Goal: Transaction & Acquisition: Purchase product/service

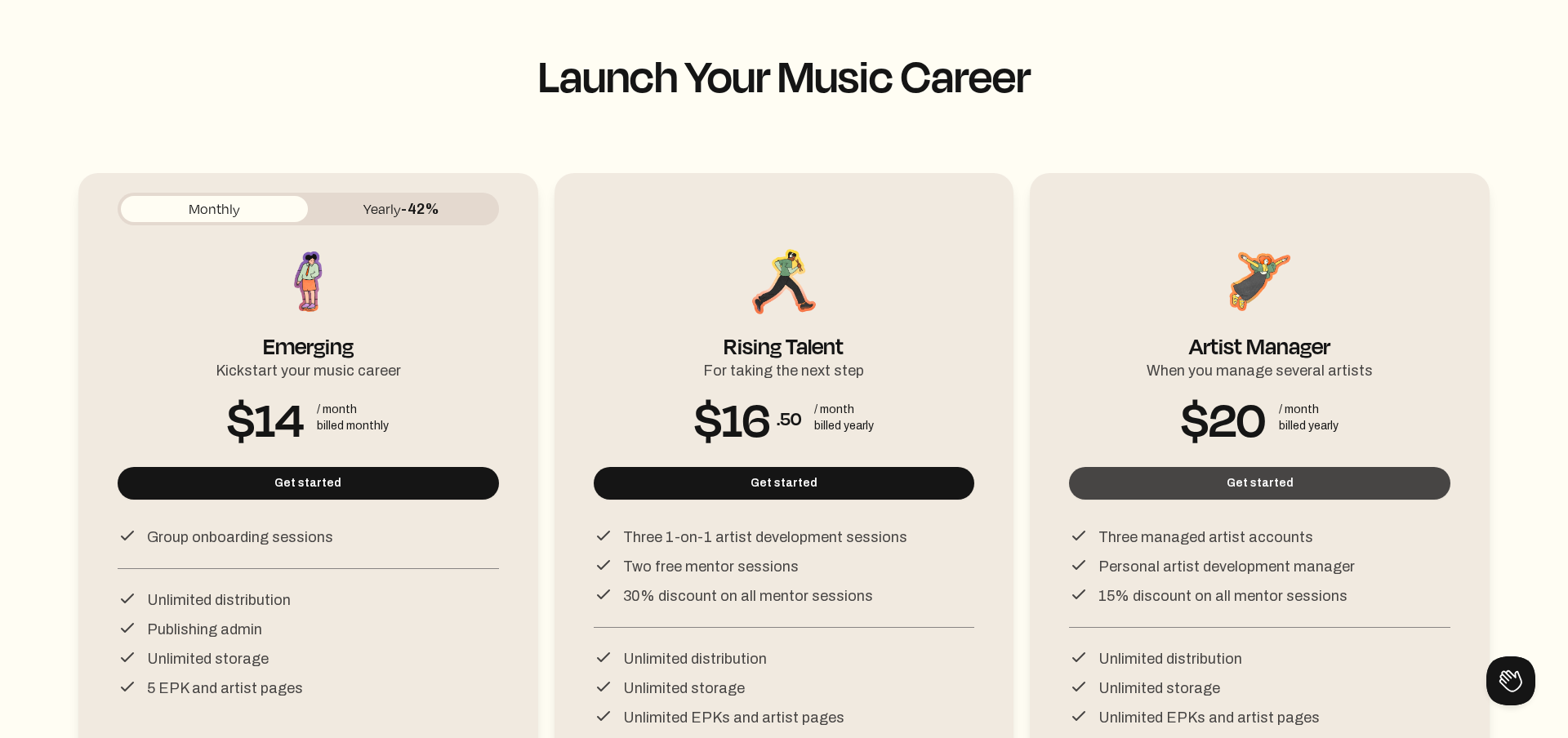
scroll to position [231, 0]
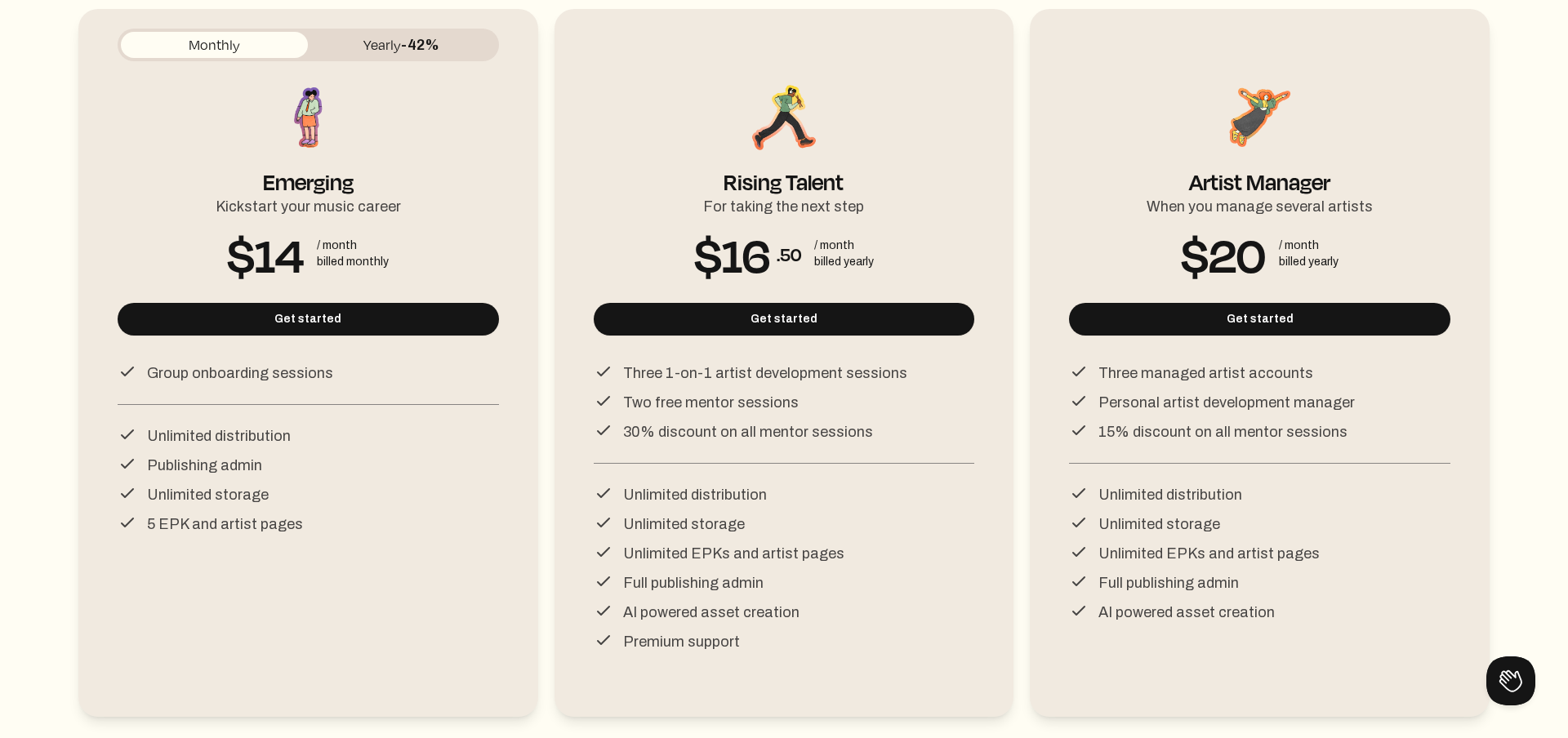
click at [468, 34] on button "Yearly -42%" at bounding box center [401, 45] width 187 height 26
click at [282, 43] on button "Monthly" at bounding box center [214, 45] width 187 height 26
click at [377, 38] on button "Yearly -42%" at bounding box center [401, 45] width 187 height 26
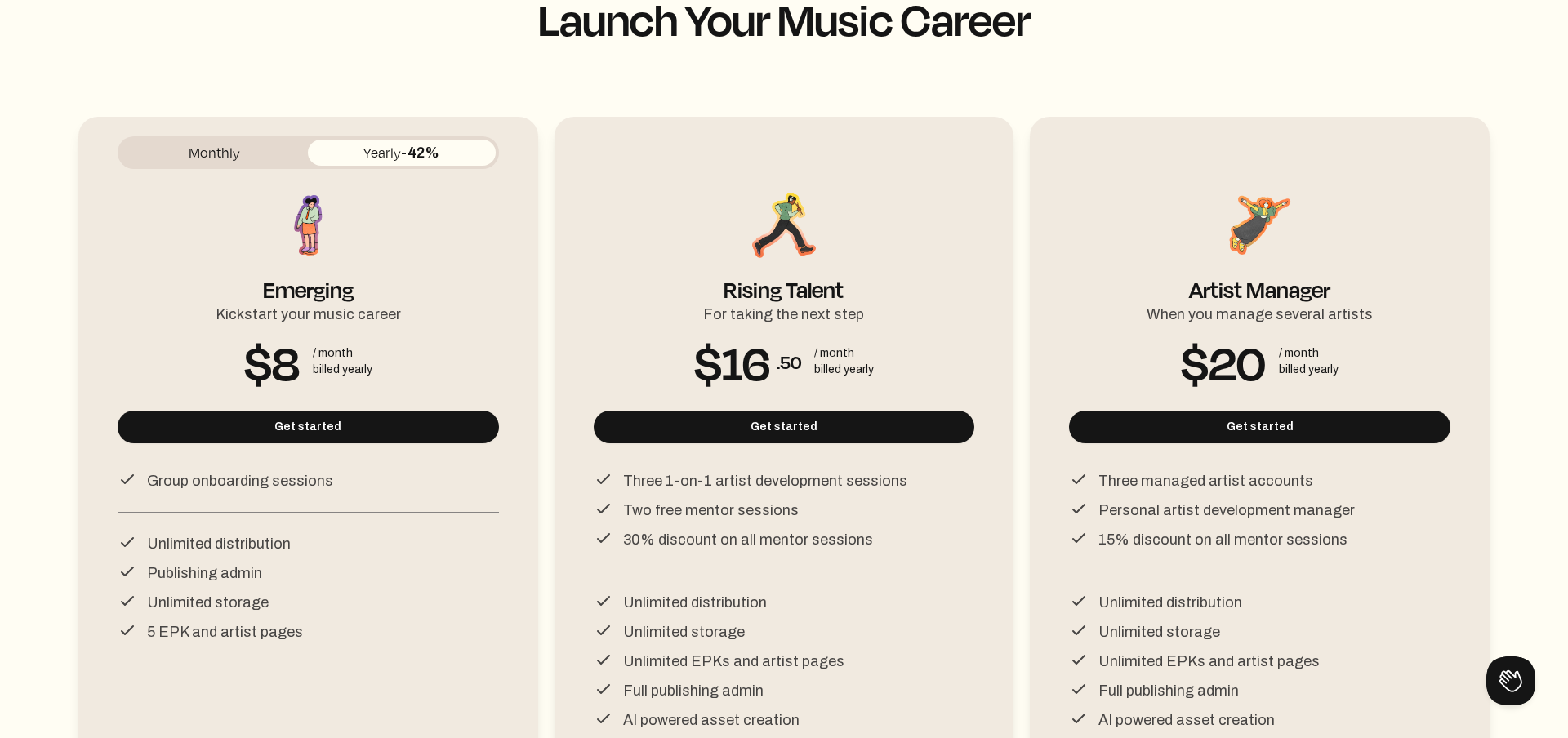
scroll to position [120, 0]
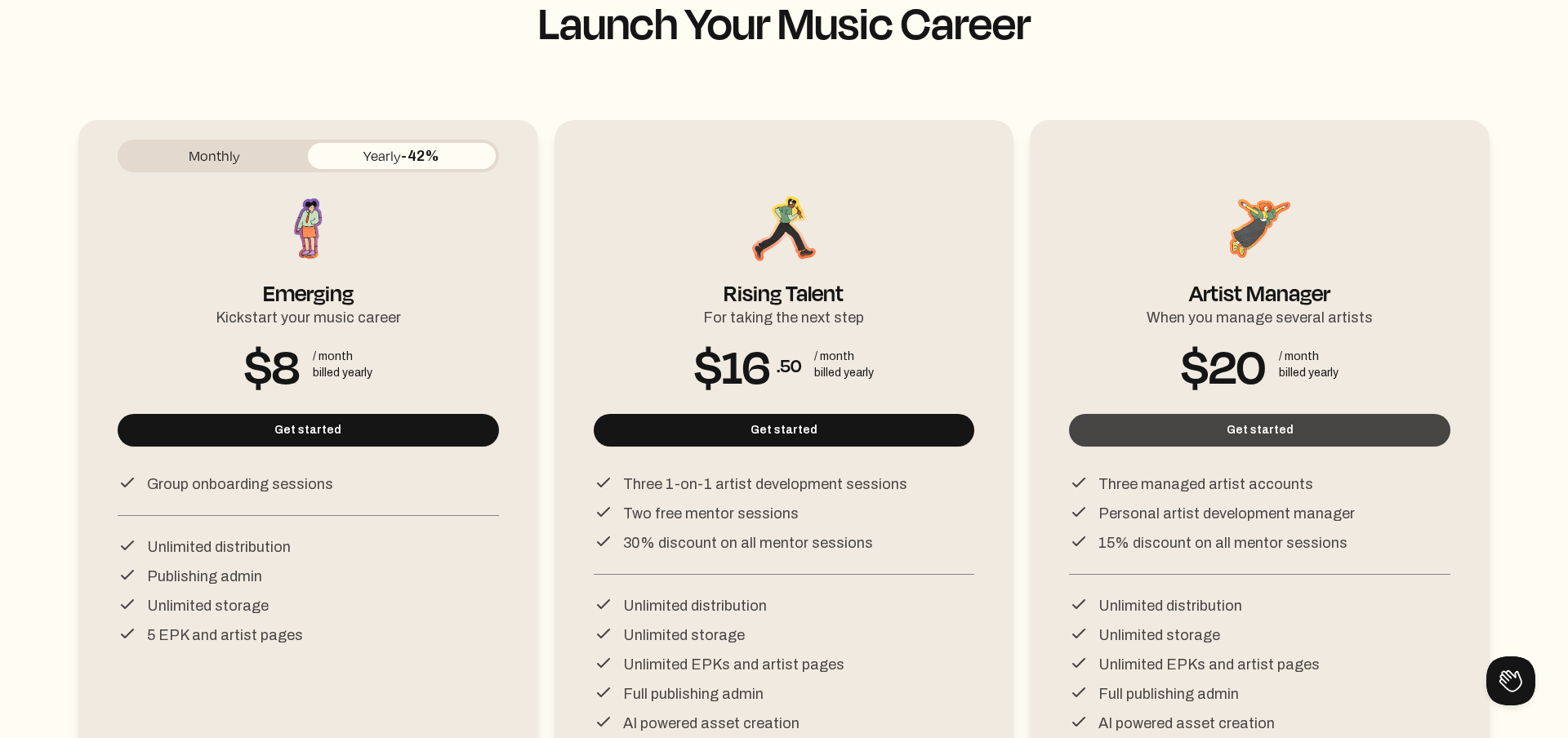
click at [1250, 437] on button "Get started" at bounding box center [1259, 429] width 381 height 33
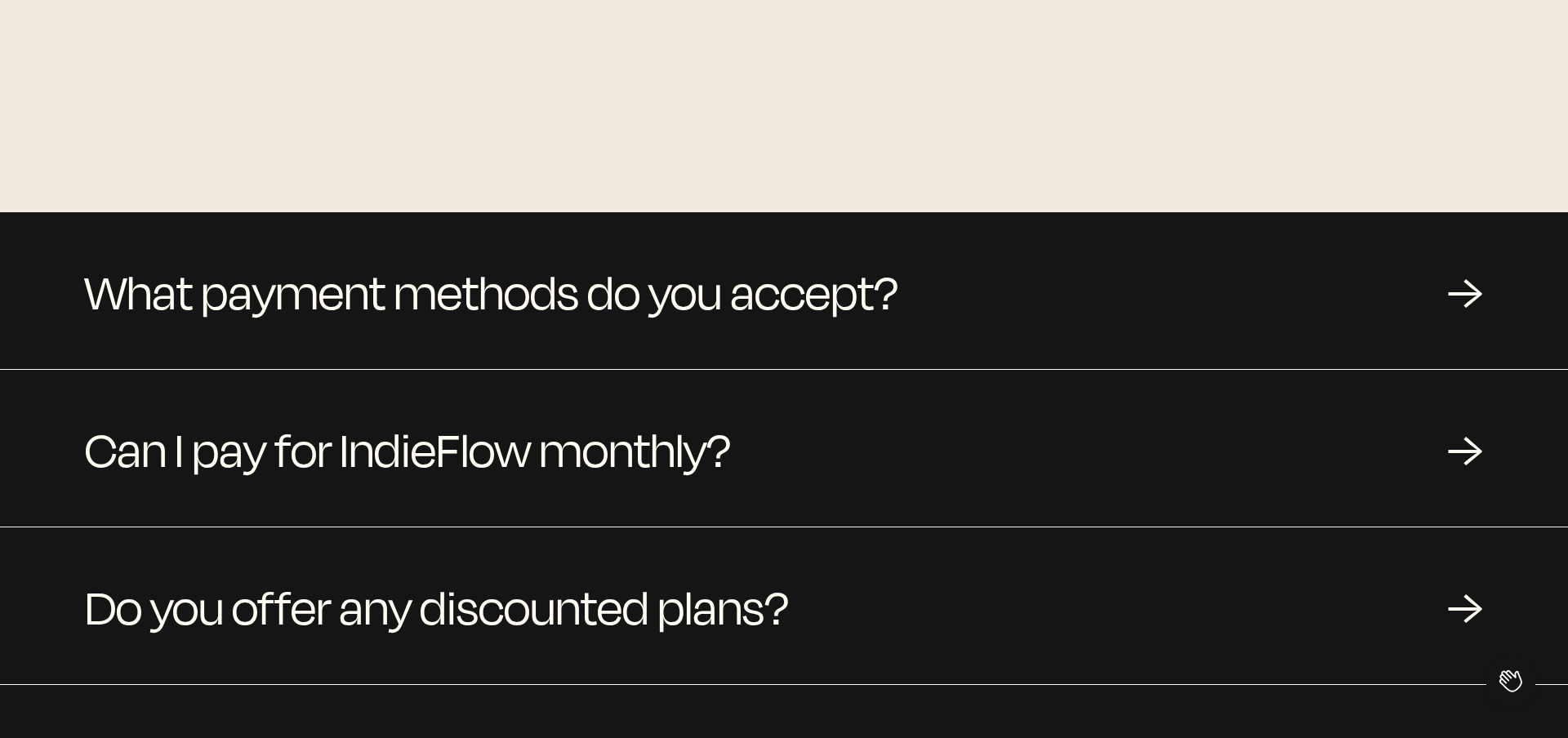
scroll to position [1408, 0]
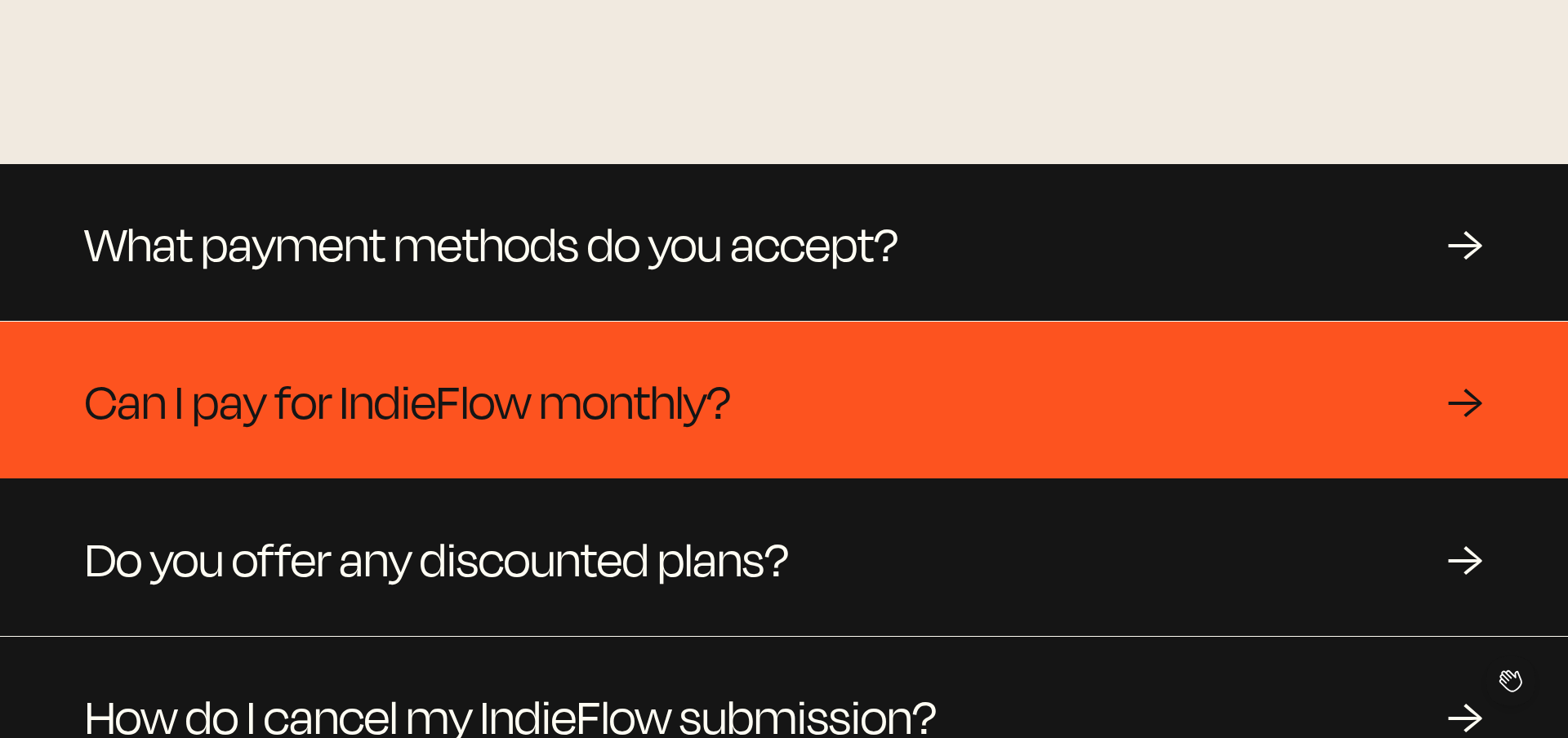
click at [331, 415] on span "Can I pay for IndieFlow monthly?" at bounding box center [407, 400] width 646 height 79
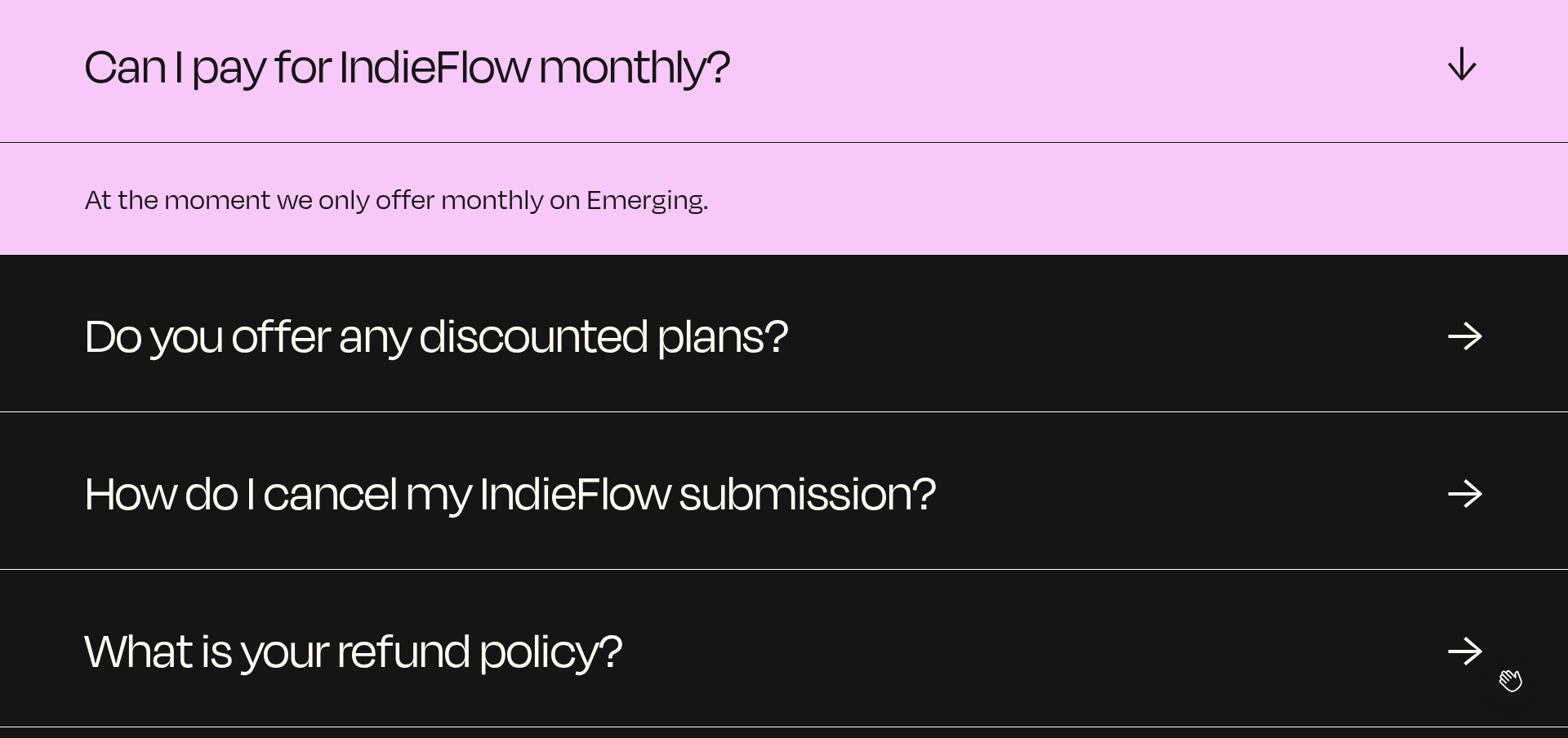
scroll to position [1746, 0]
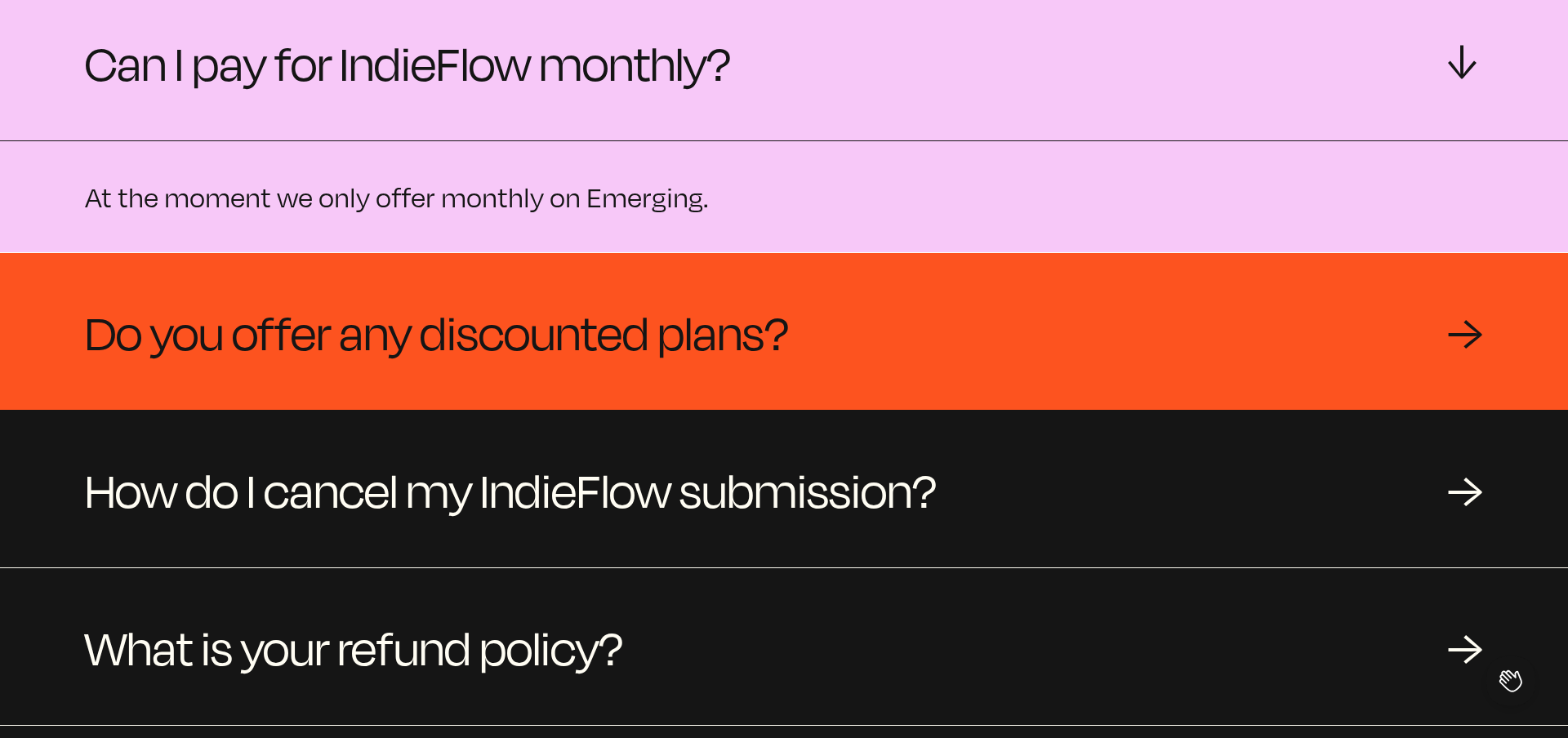
click at [327, 337] on span "Do you offer any discounted plans?" at bounding box center [436, 332] width 704 height 79
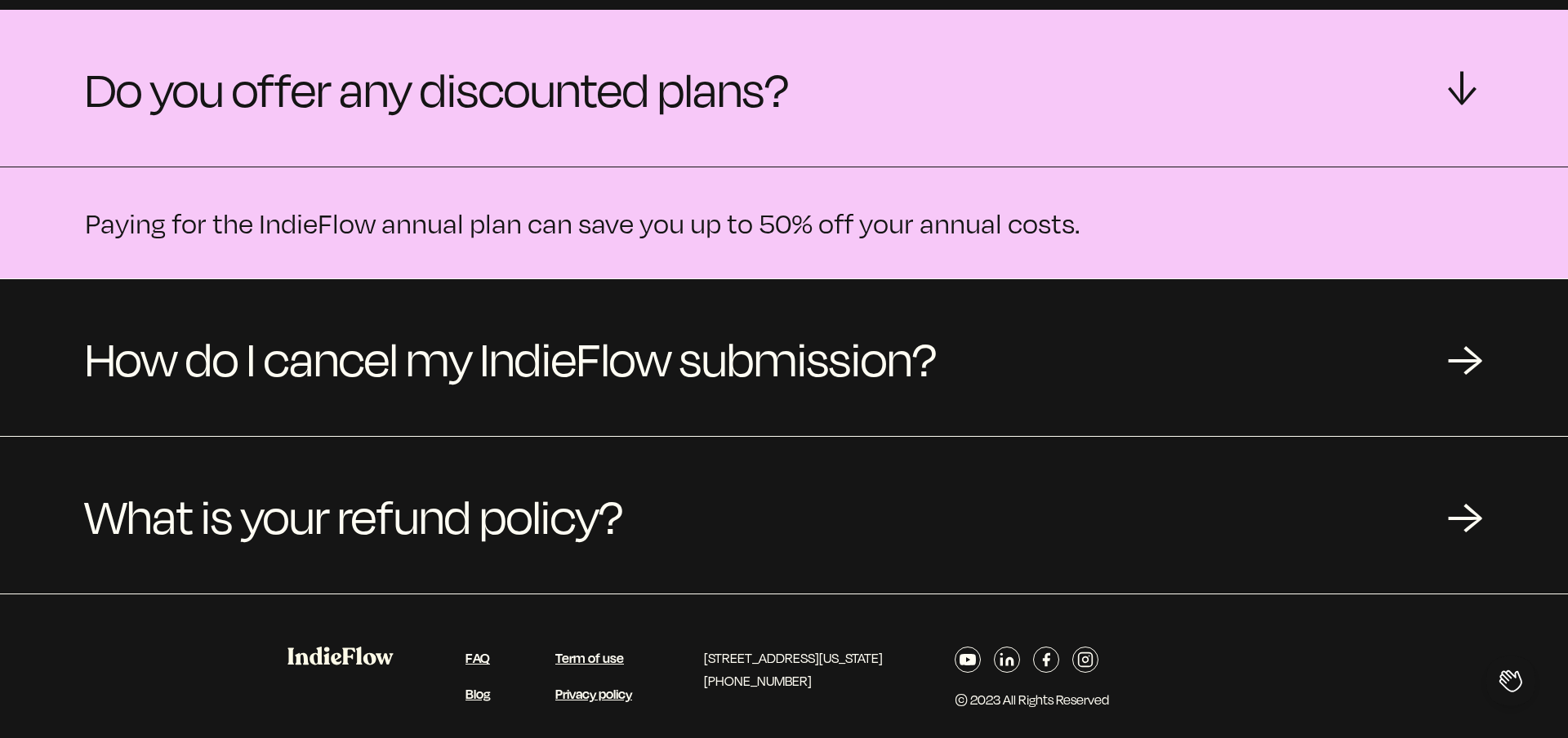
scroll to position [1907, 0]
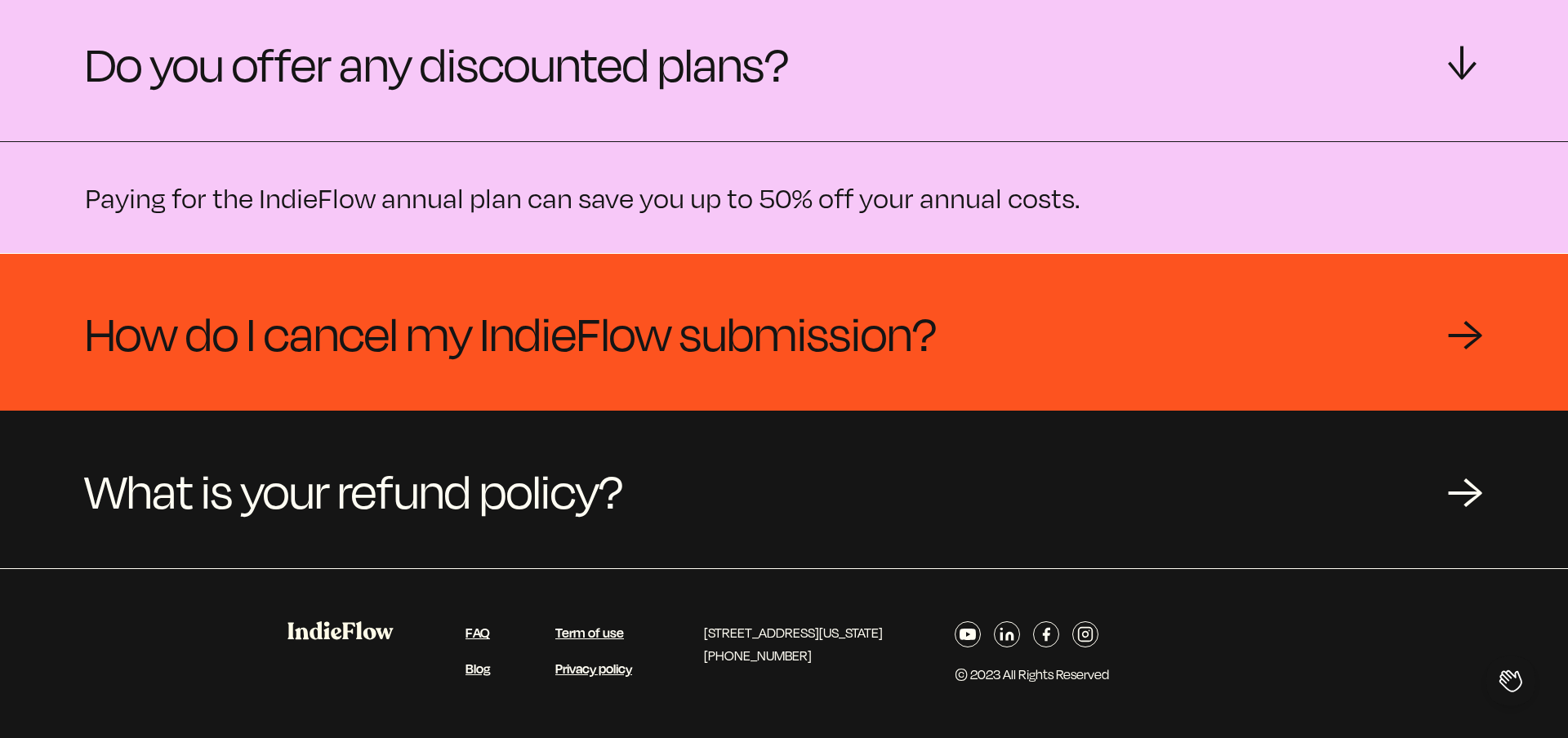
click at [655, 332] on span "How do I cancel my IndieFlow submission?" at bounding box center [510, 332] width 852 height 79
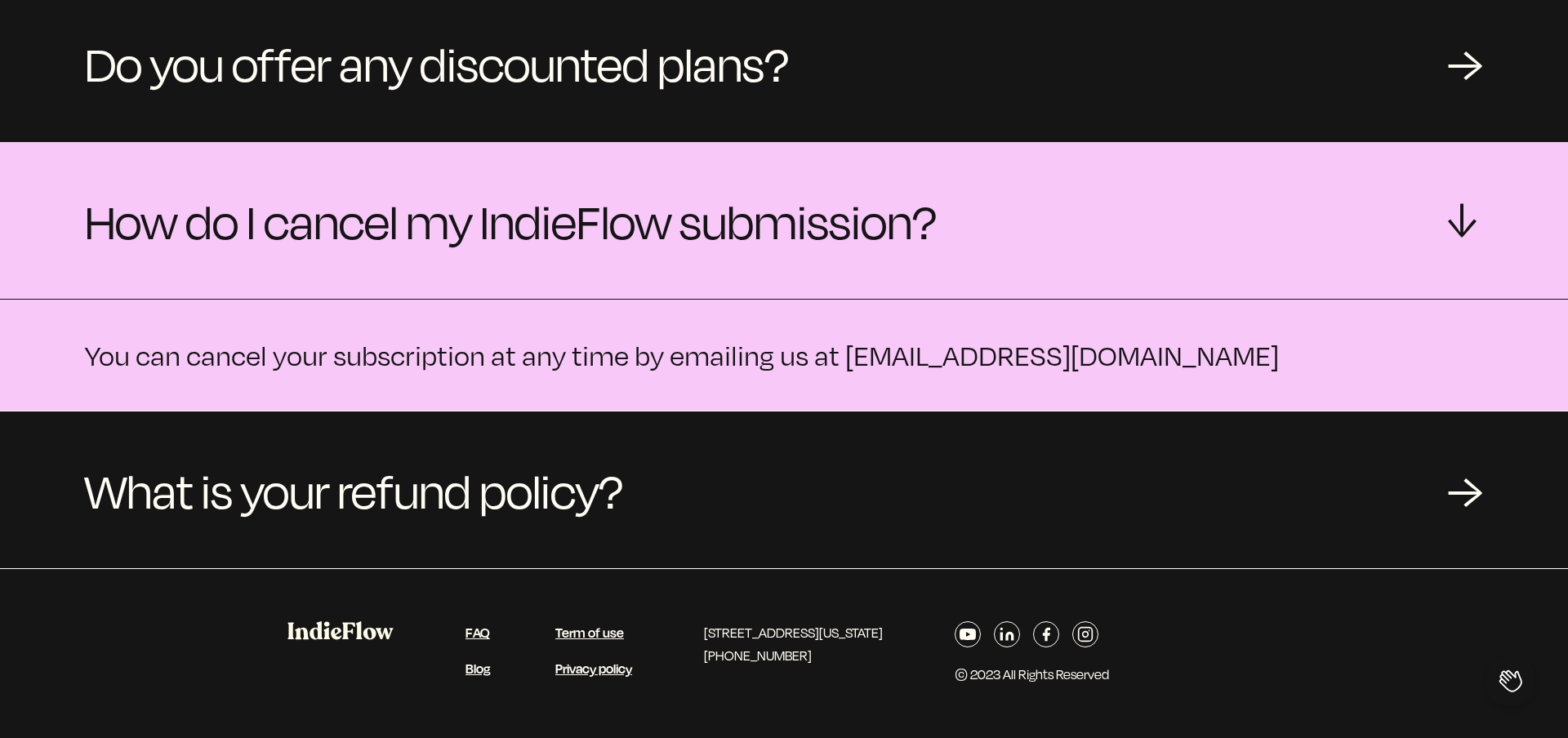
click at [663, 394] on dd "You can cancel your subscription at any time by emailing us at team@indieflow.me" at bounding box center [784, 354] width 1568 height 112
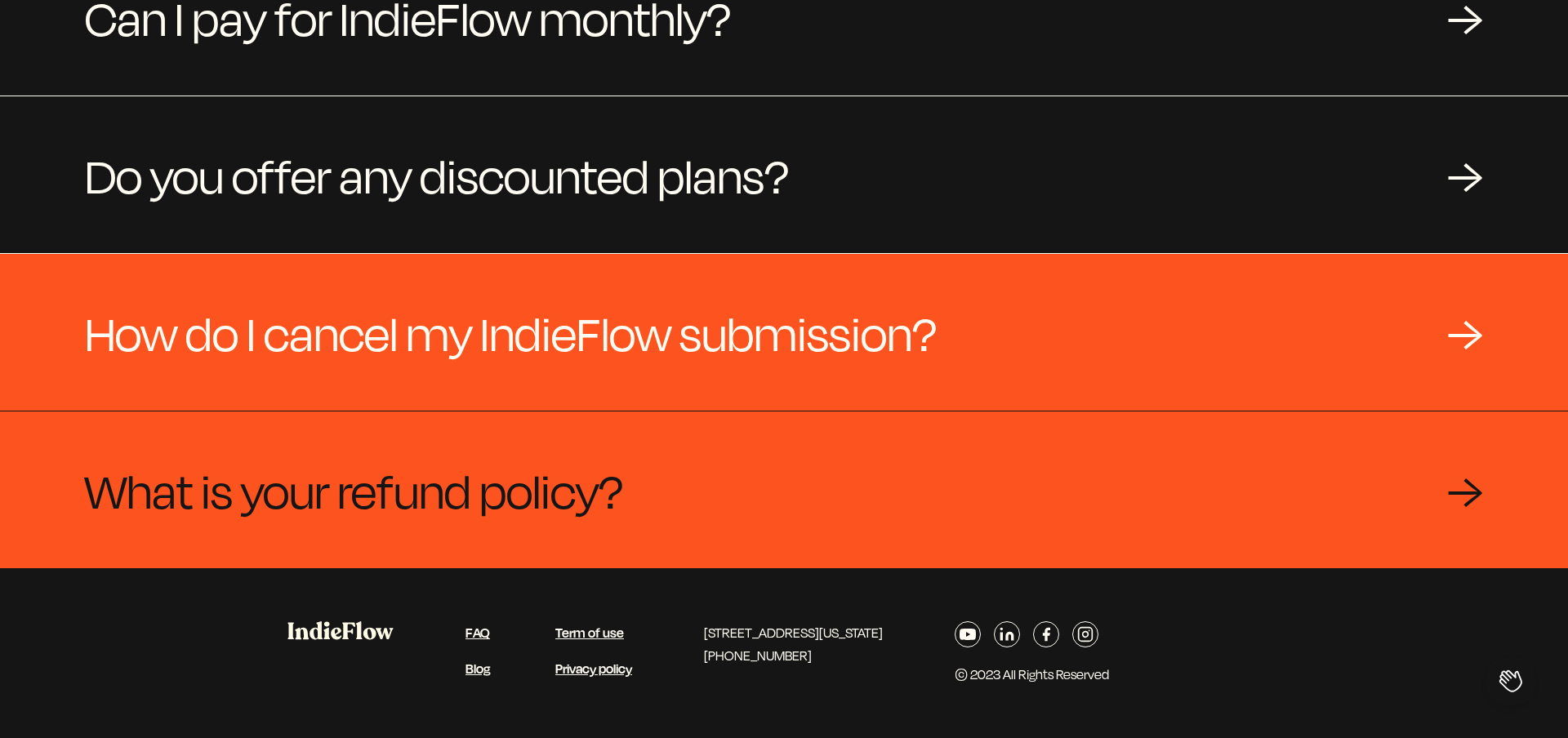
click at [668, 460] on div "What is your refund policy? →" at bounding box center [784, 489] width 1568 height 157
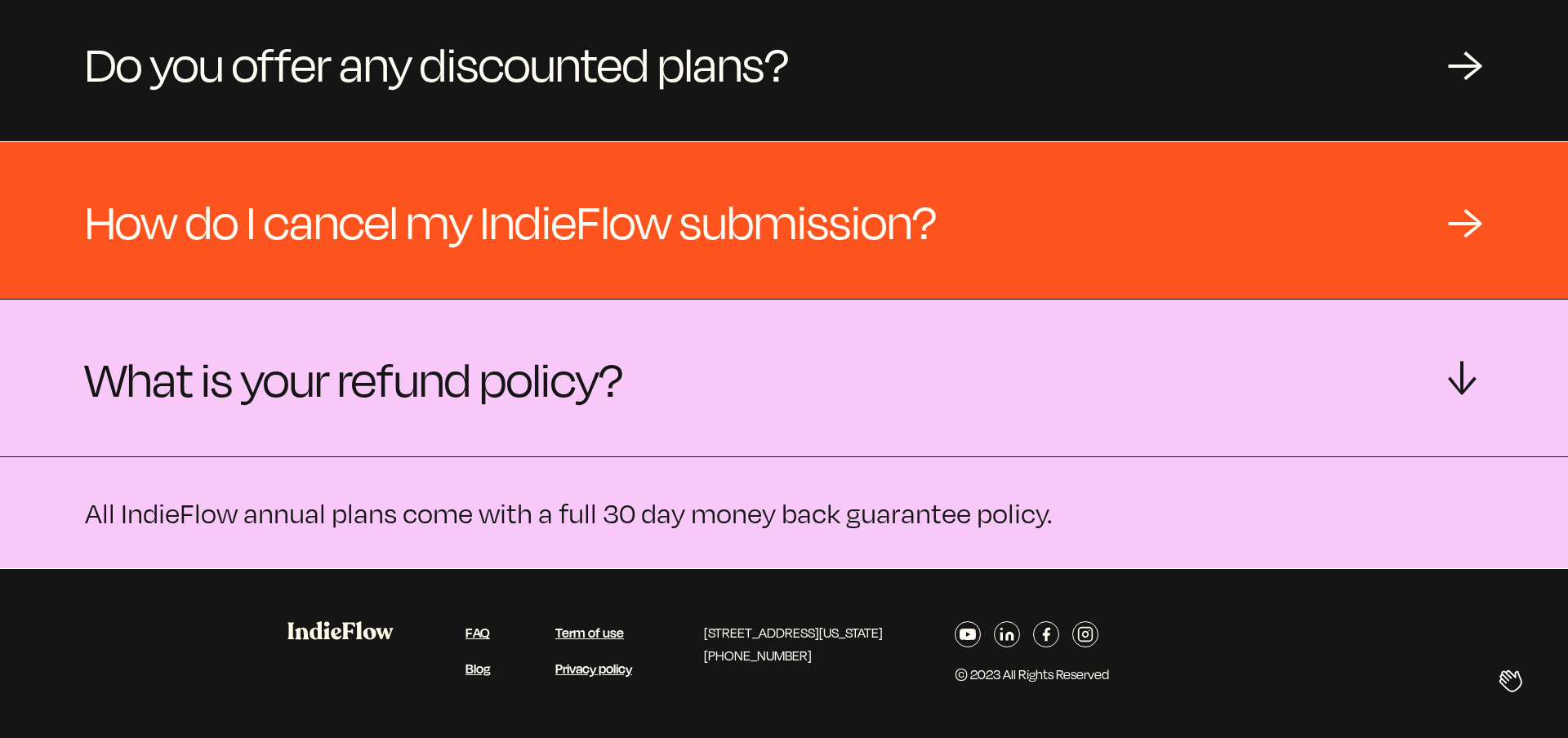
click at [1093, 633] on icon at bounding box center [1085, 633] width 16 height 16
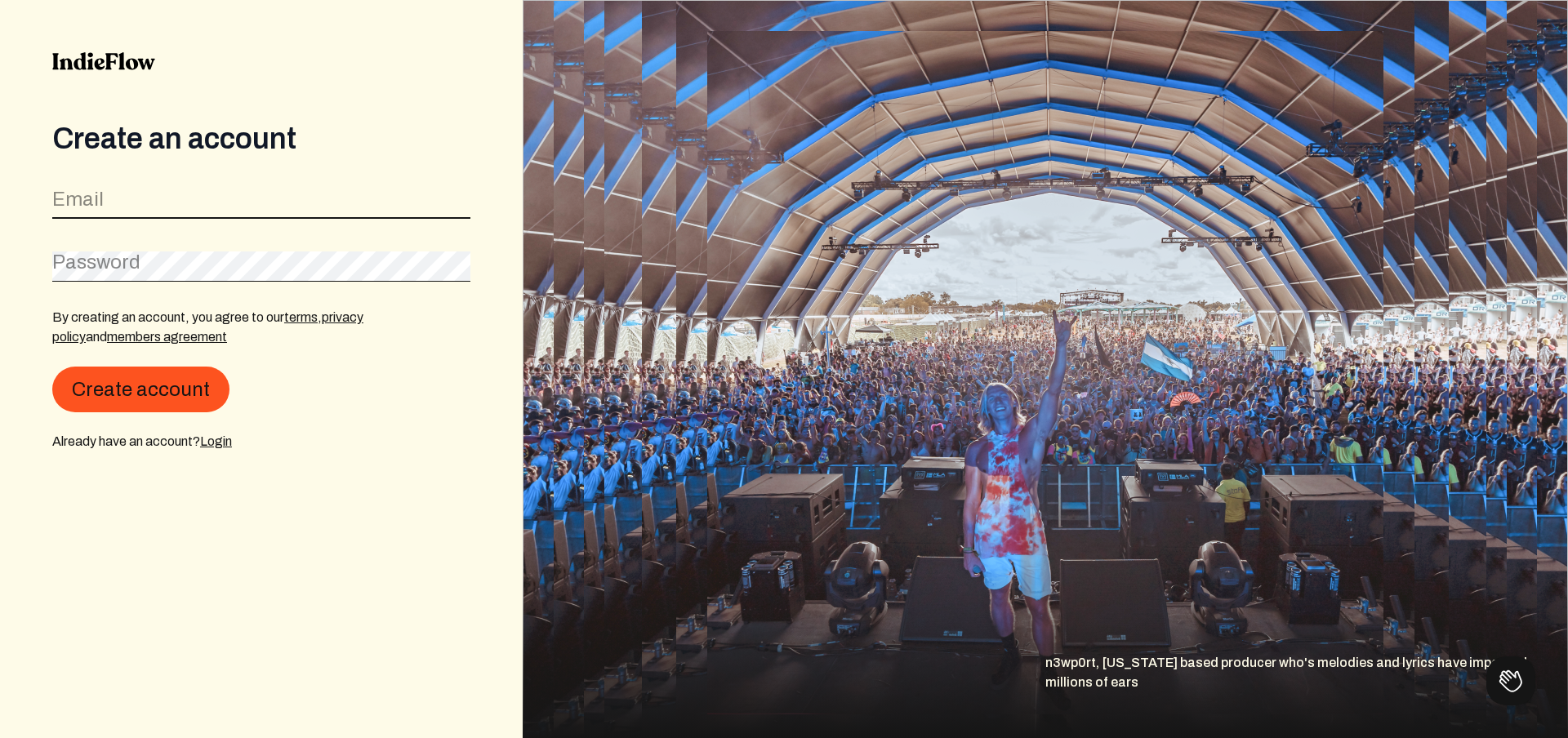
click at [143, 209] on input "email" at bounding box center [262, 203] width 419 height 31
type input "noni@zilkerpicnic.com"
click at [113, 266] on div "Password" at bounding box center [262, 262] width 419 height 37
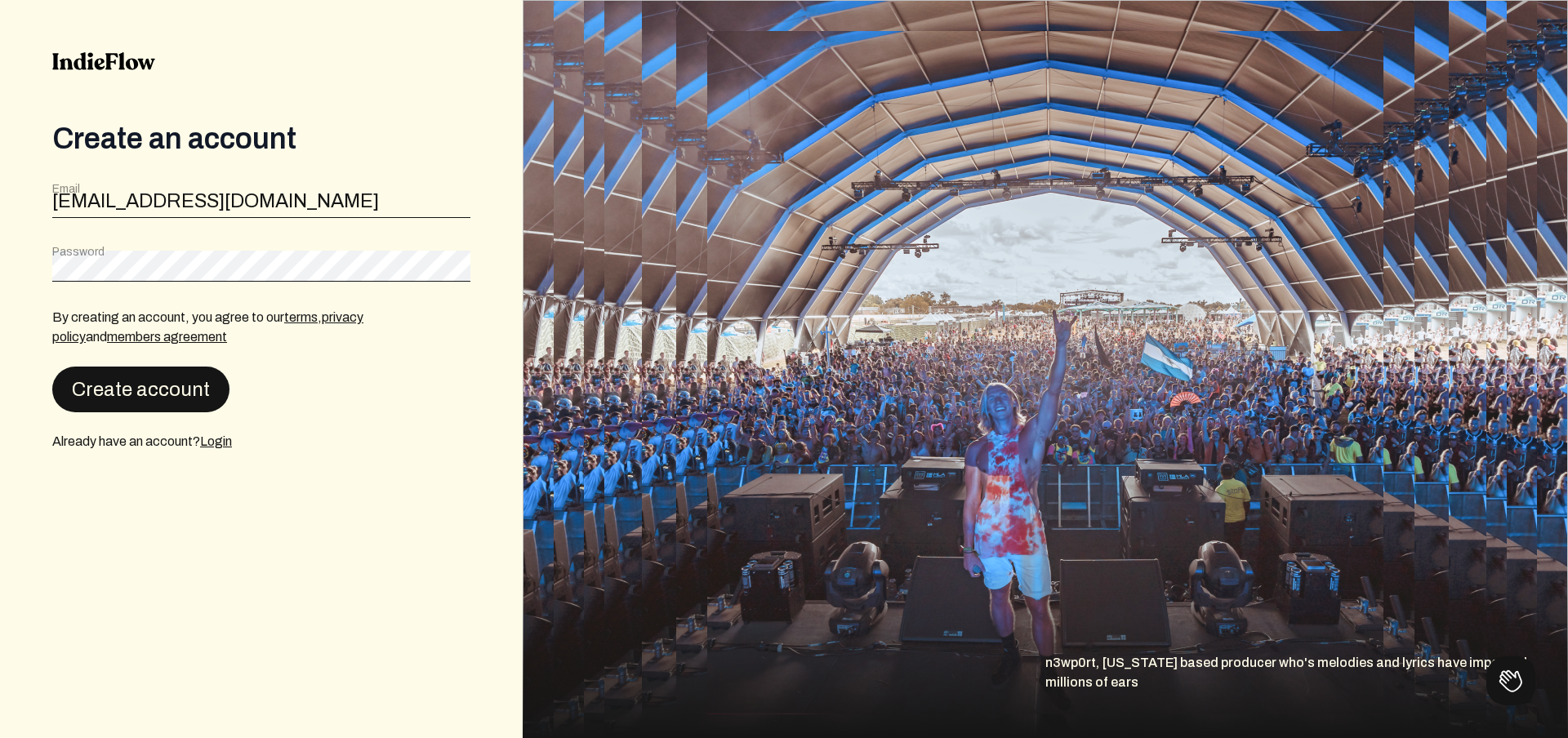
click at [98, 390] on button "Create account" at bounding box center [141, 389] width 177 height 46
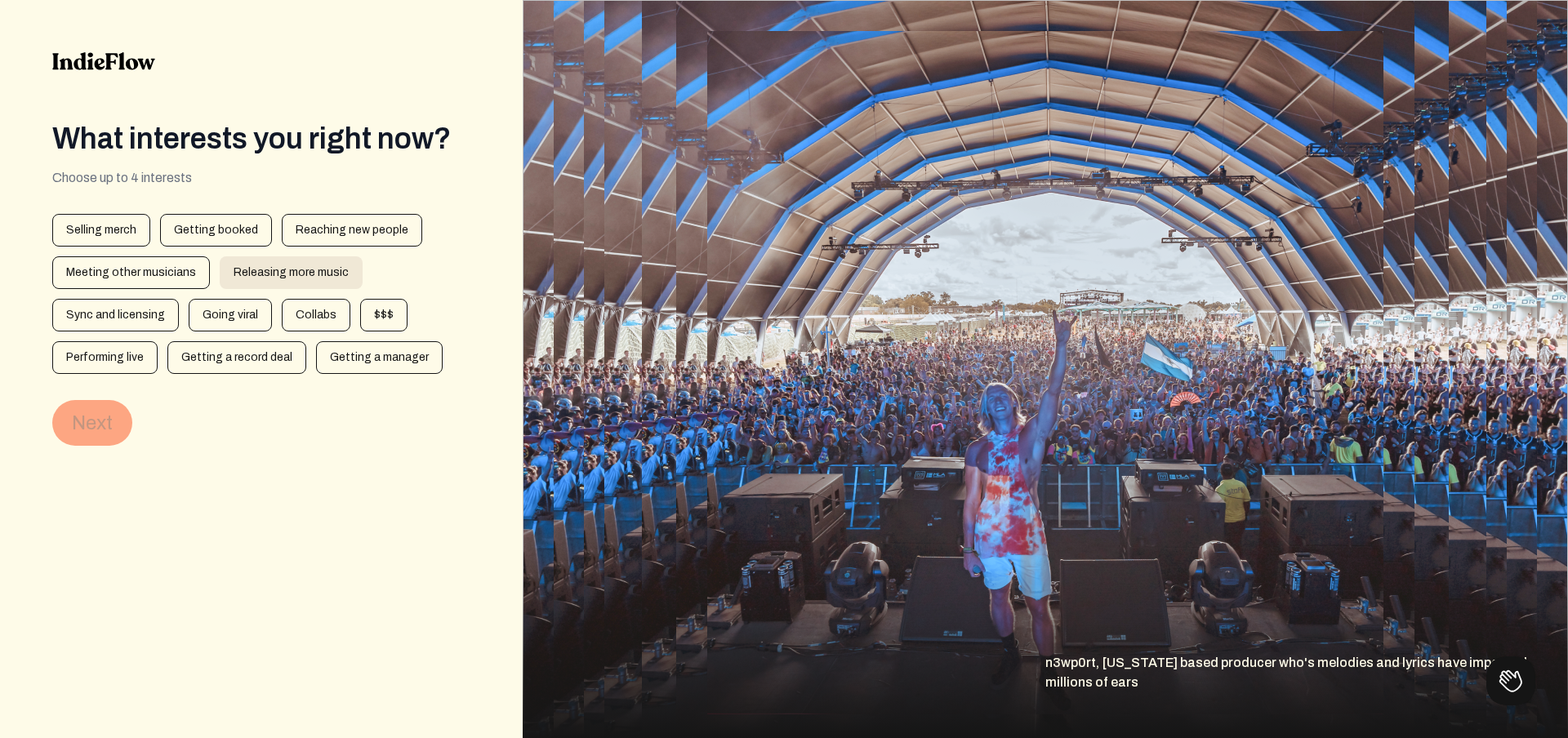
click at [311, 274] on div "Releasing more music" at bounding box center [291, 272] width 143 height 33
click at [142, 310] on div "Sync and licensing" at bounding box center [115, 314] width 127 height 33
click at [114, 421] on button "Next" at bounding box center [92, 422] width 80 height 46
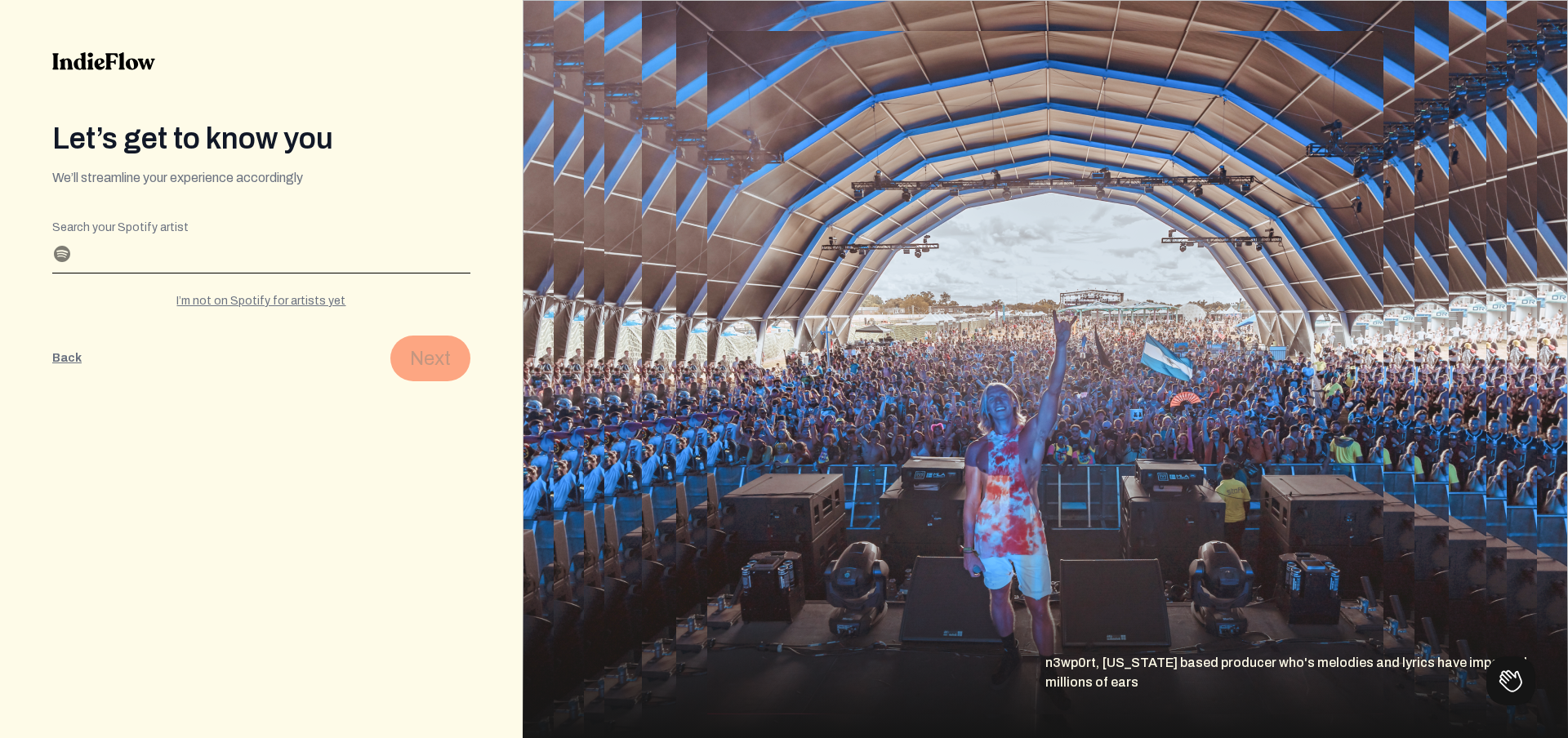
click at [98, 261] on input "Search your Spotify artist" at bounding box center [262, 260] width 419 height 26
click at [278, 301] on div "I’m not on Spotify for artists yet" at bounding box center [262, 300] width 419 height 16
click at [69, 355] on button "Back" at bounding box center [67, 358] width 29 height 46
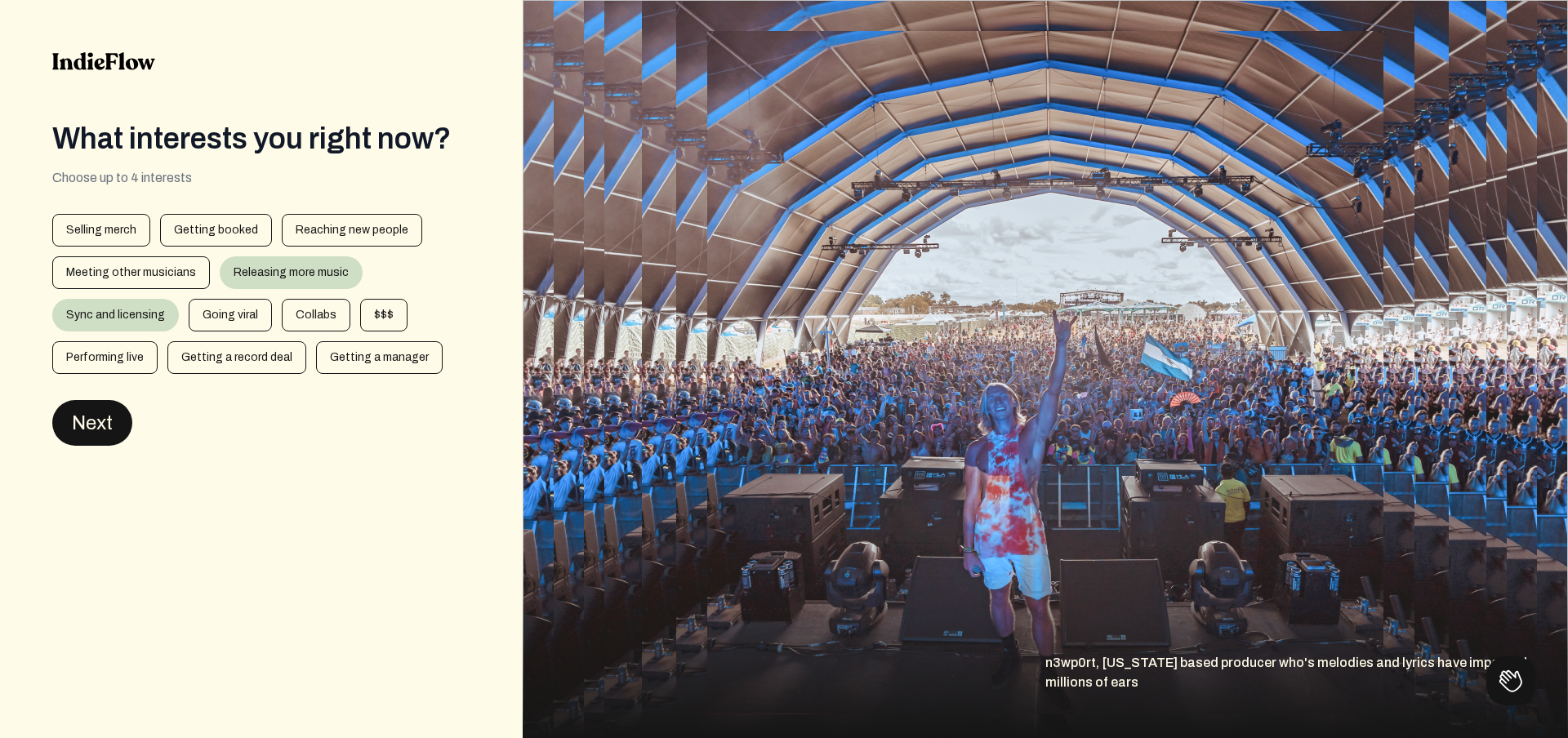
click at [104, 409] on button "Next" at bounding box center [92, 422] width 80 height 46
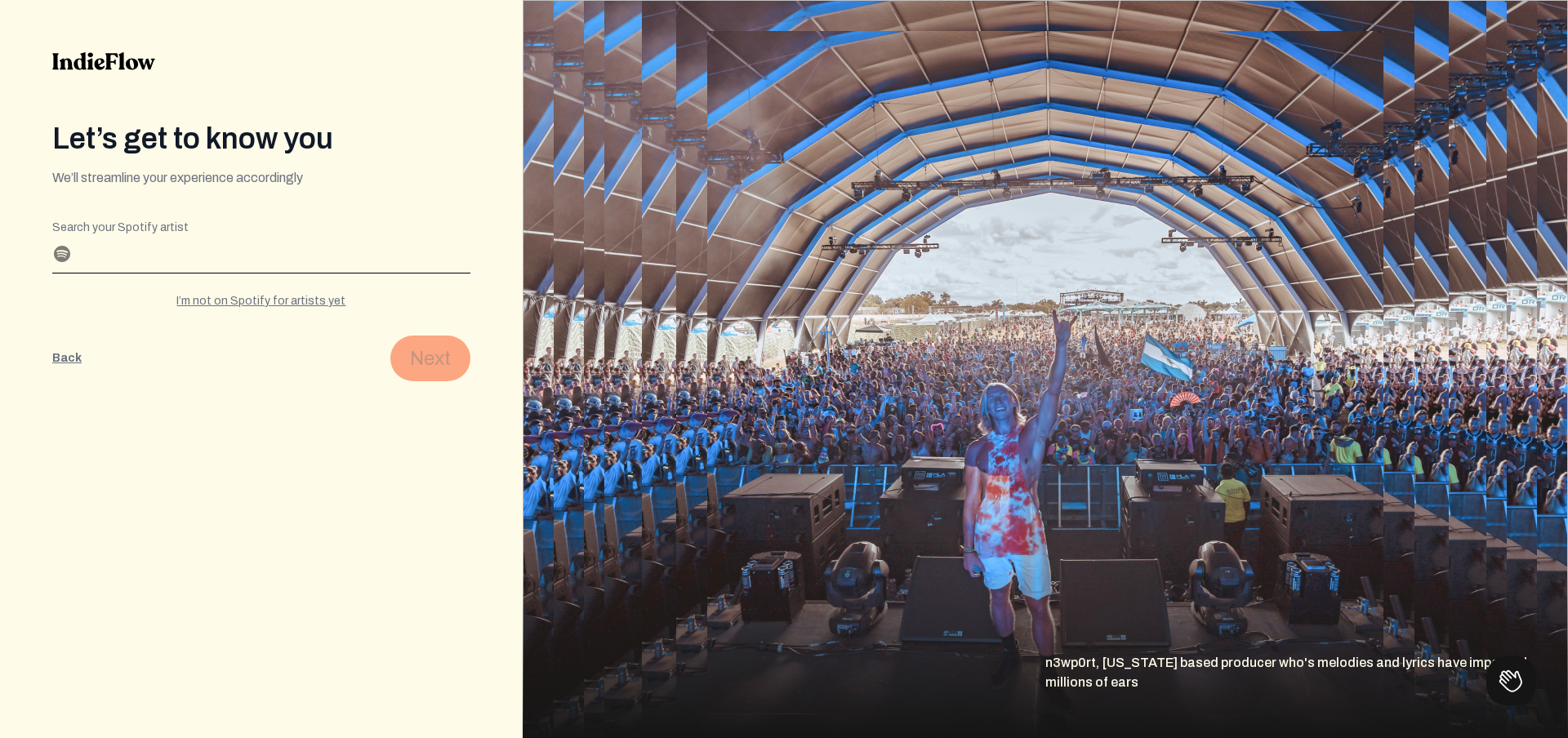
click at [170, 250] on input "Search your Spotify artist" at bounding box center [262, 260] width 419 height 26
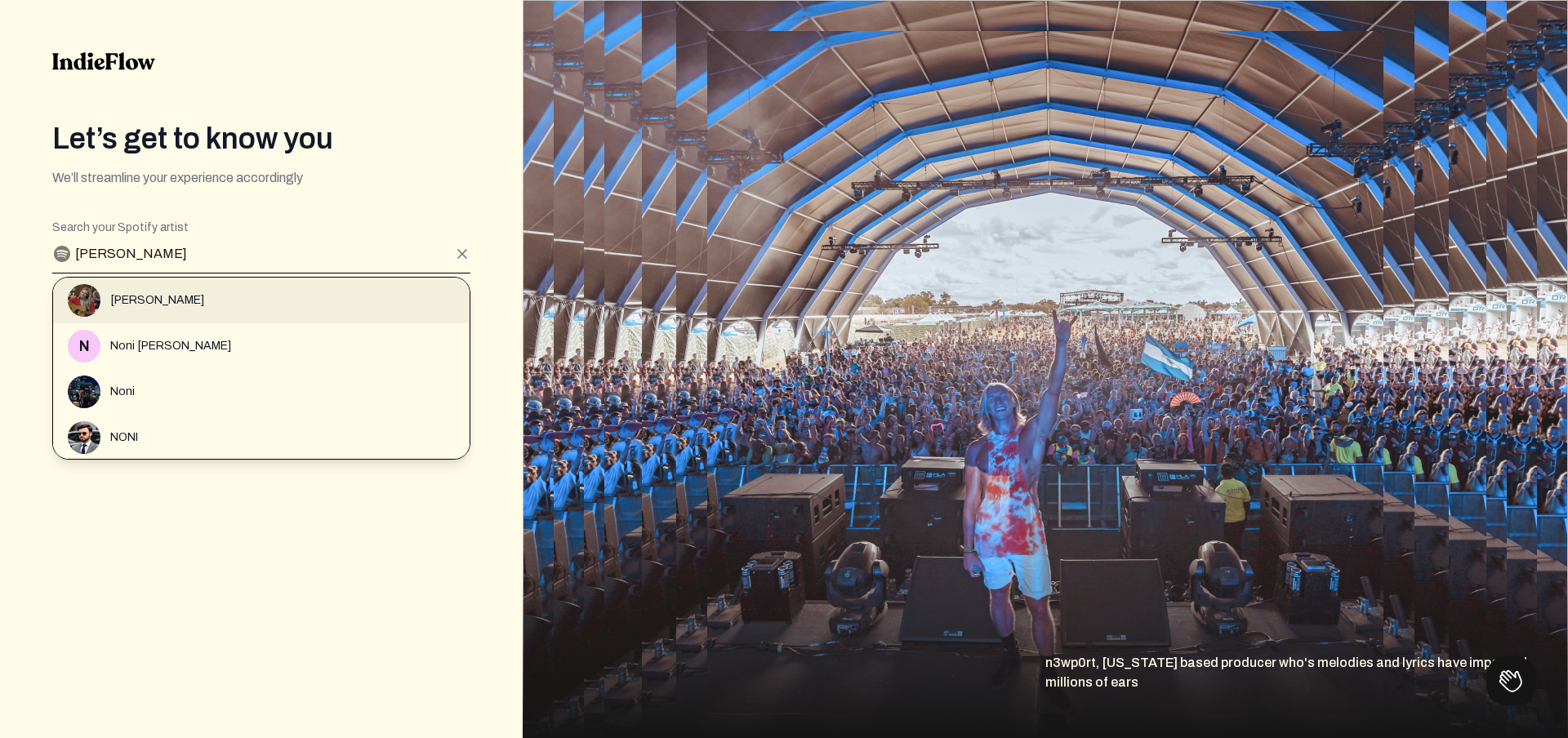
type input "noni culotta"
click at [310, 295] on div "Noni Culotta" at bounding box center [268, 300] width 402 height 33
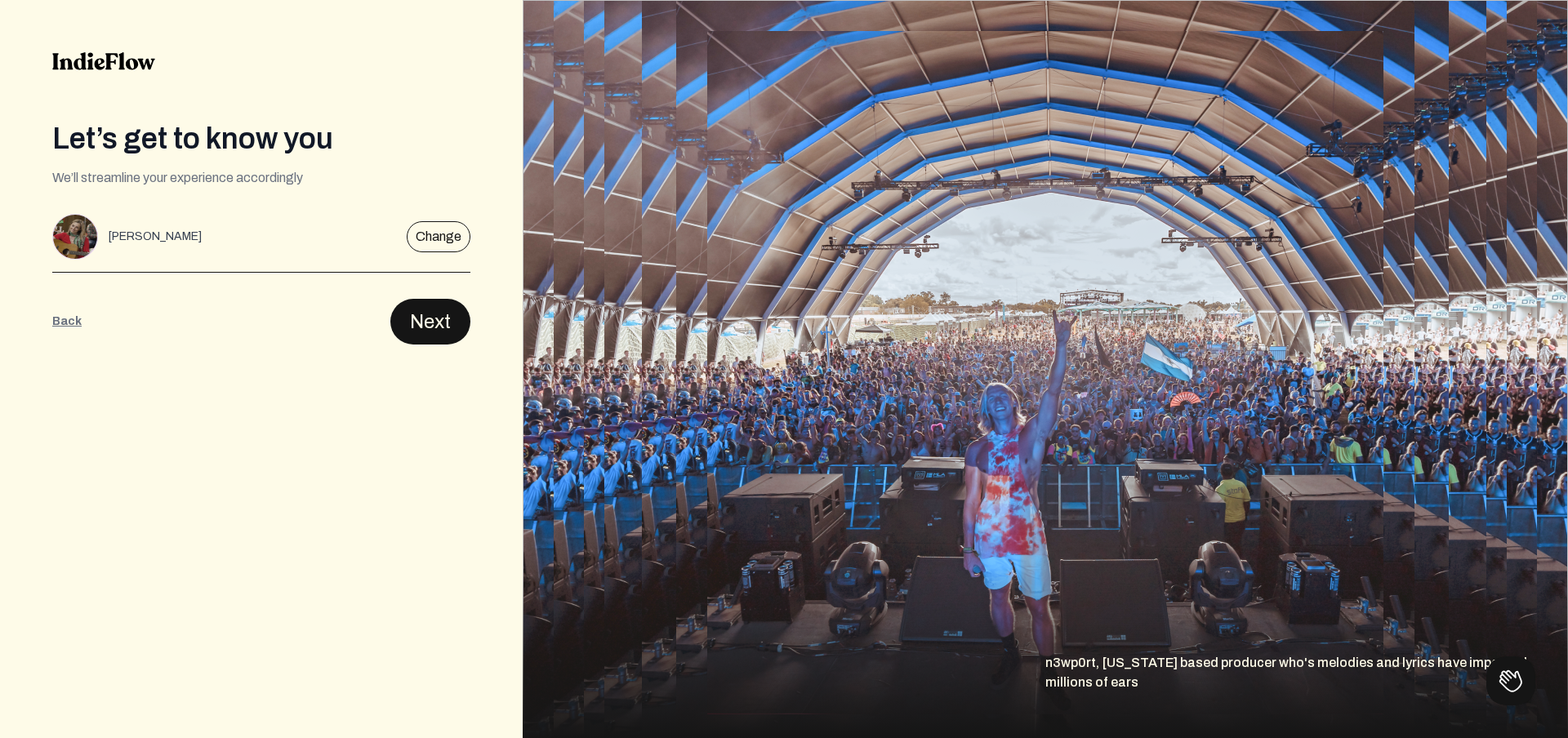
click at [428, 309] on button "Next" at bounding box center [430, 321] width 80 height 46
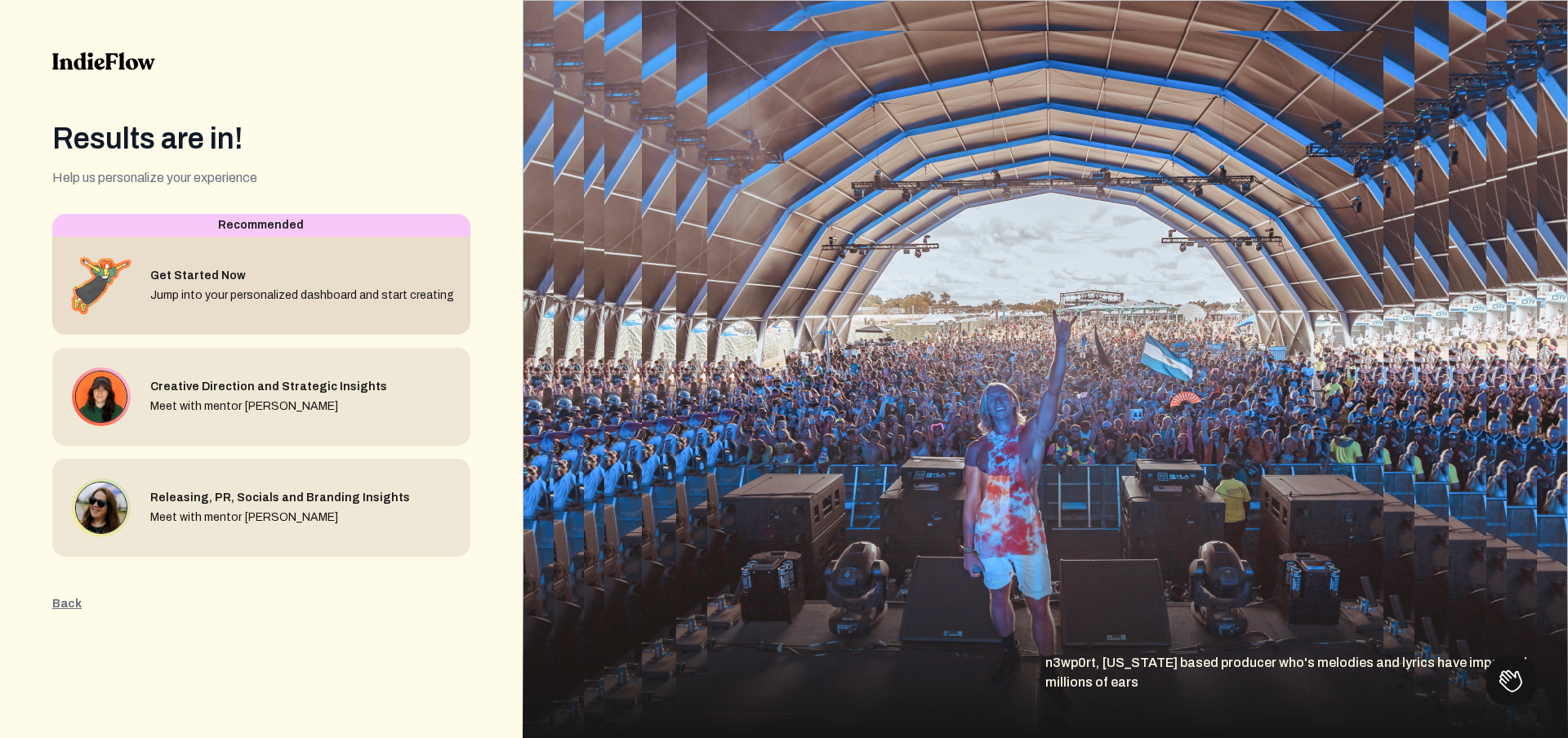
click at [336, 303] on div "Jump into your personalized dashboard and start creating" at bounding box center [302, 294] width 304 height 16
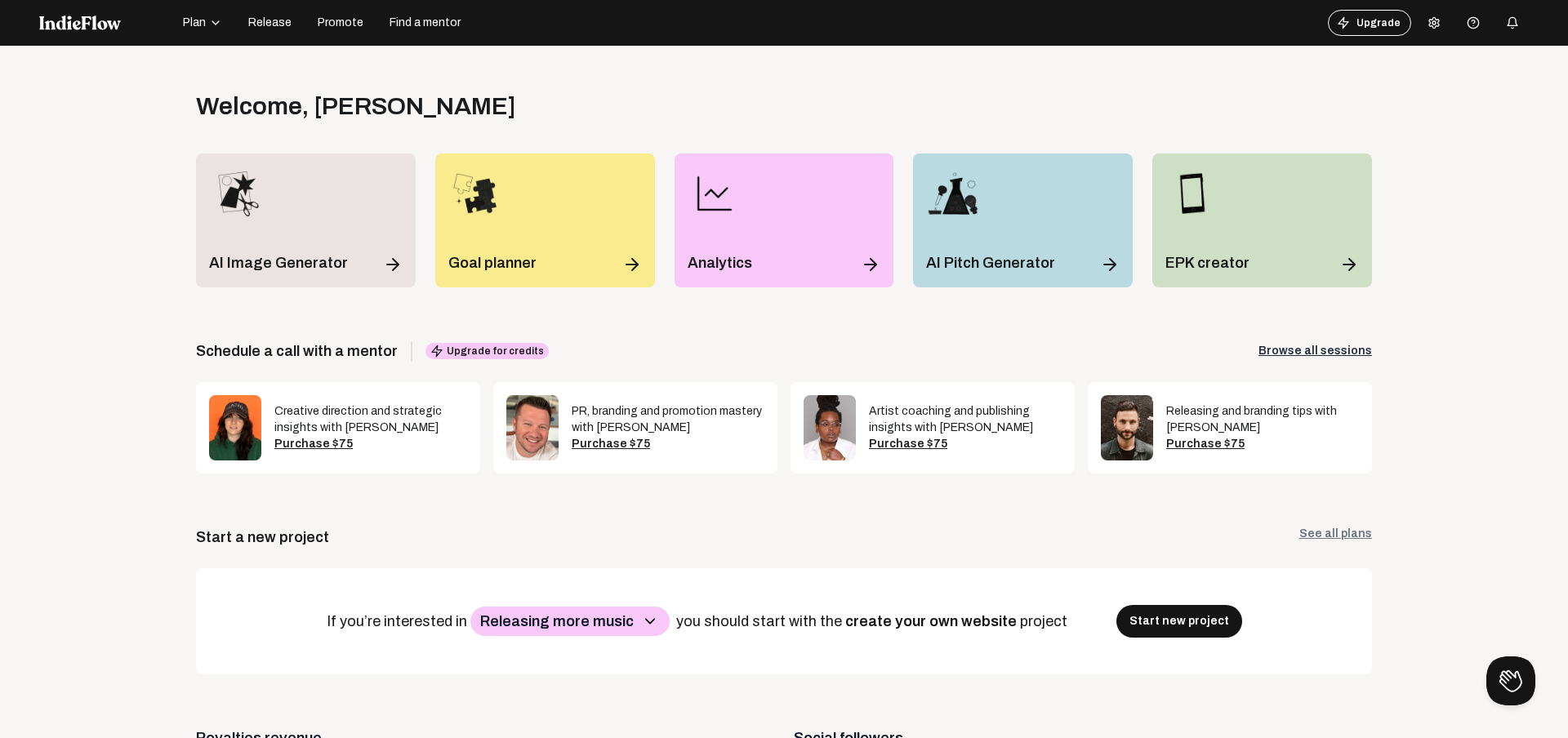
click at [212, 25] on icon "button" at bounding box center [216, 23] width 13 height 13
click at [1362, 17] on button "Upgrade" at bounding box center [1369, 23] width 84 height 26
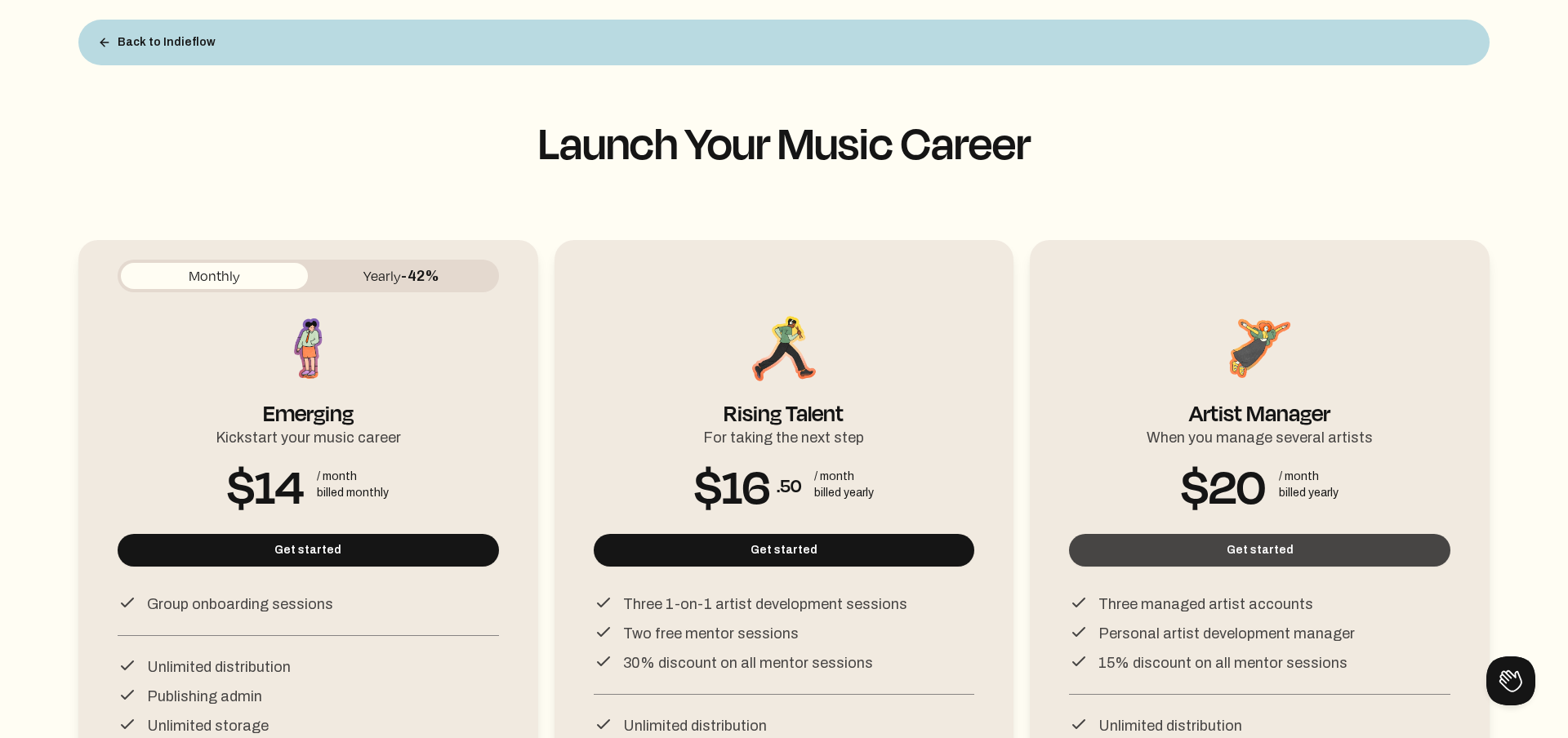
click at [1181, 553] on button "Get started" at bounding box center [1259, 550] width 381 height 33
click at [1226, 543] on button "Get started" at bounding box center [1259, 550] width 381 height 33
click at [1191, 553] on button "Get started" at bounding box center [1259, 550] width 381 height 33
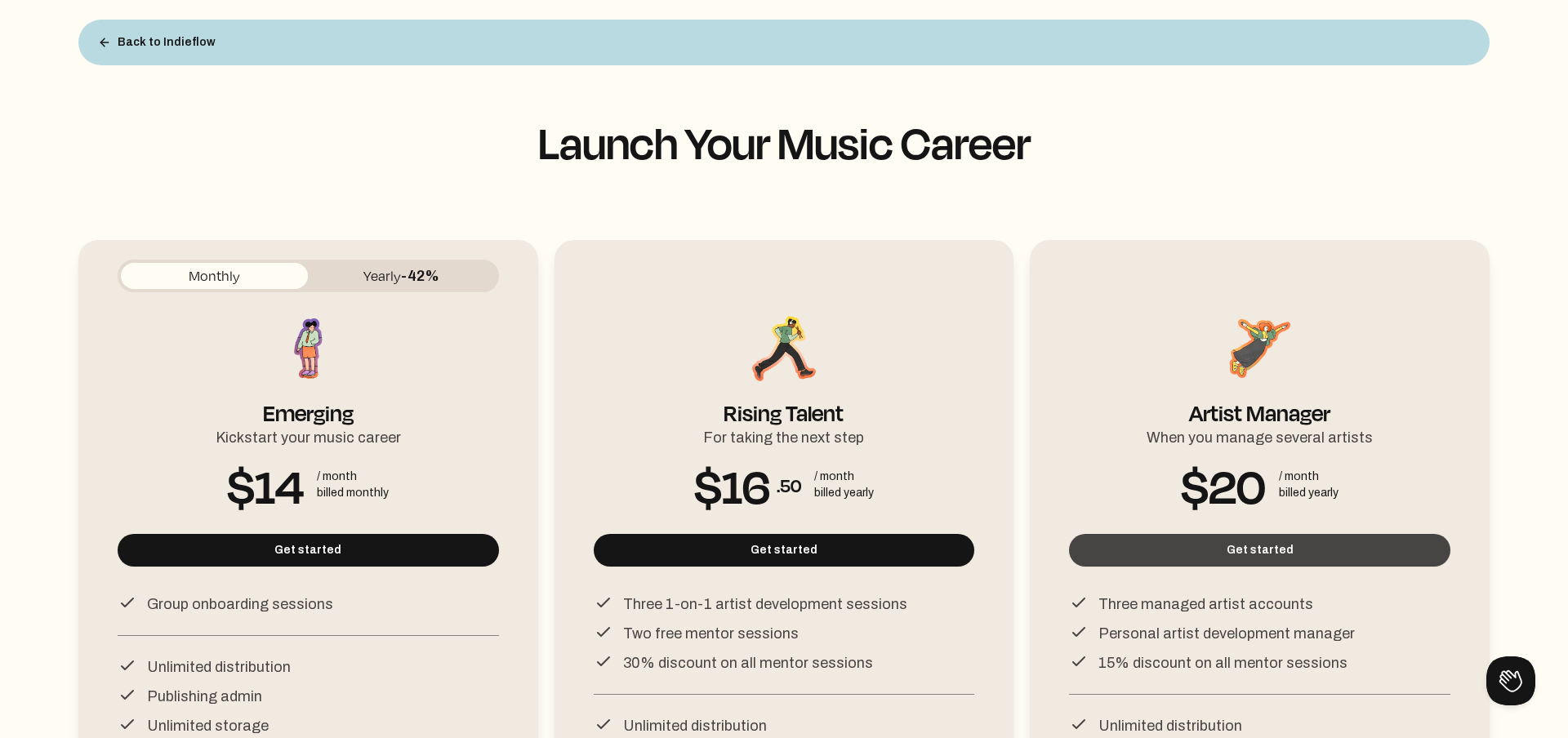
click at [1191, 553] on button "Get started" at bounding box center [1259, 550] width 381 height 33
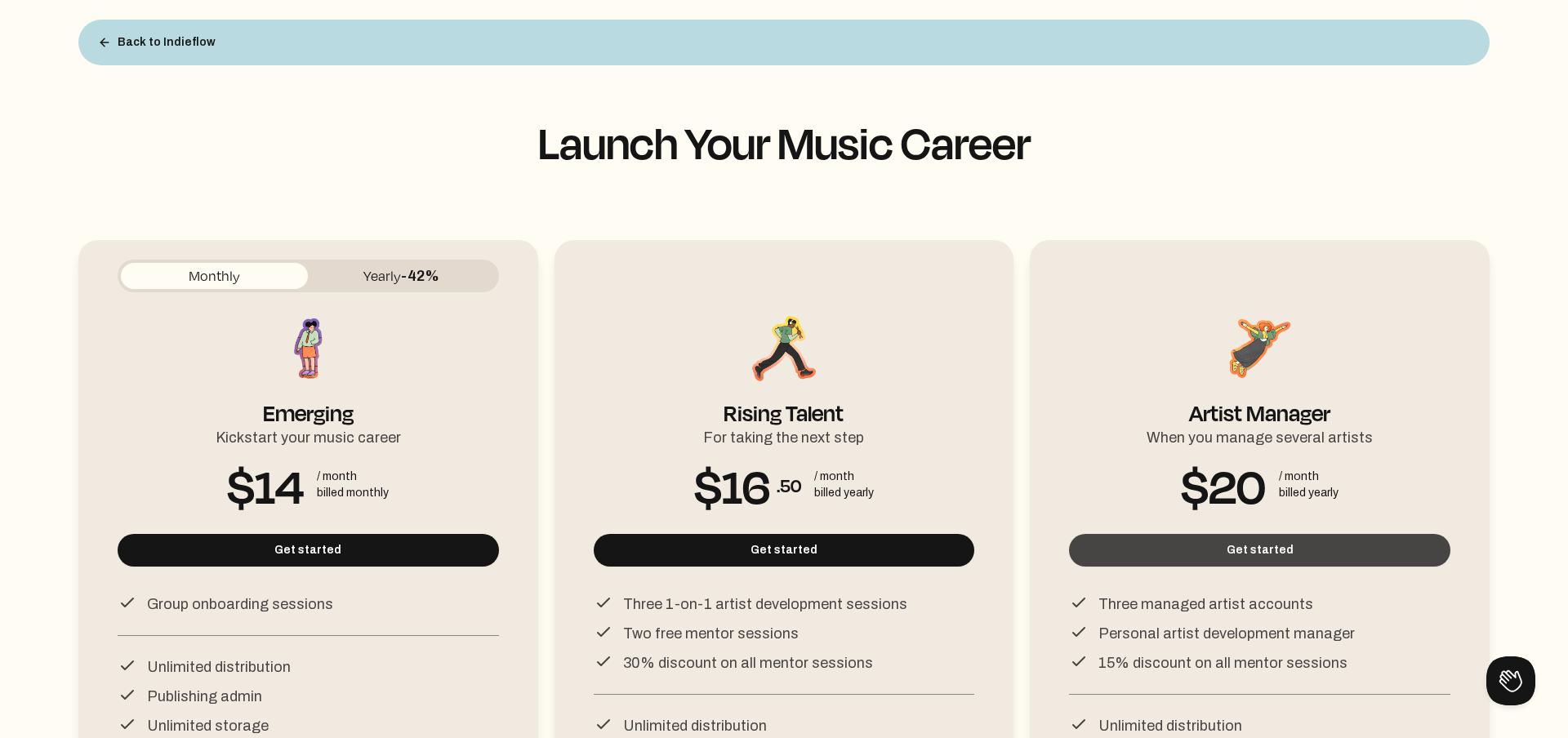
click at [1191, 553] on button "Get started" at bounding box center [1259, 550] width 381 height 33
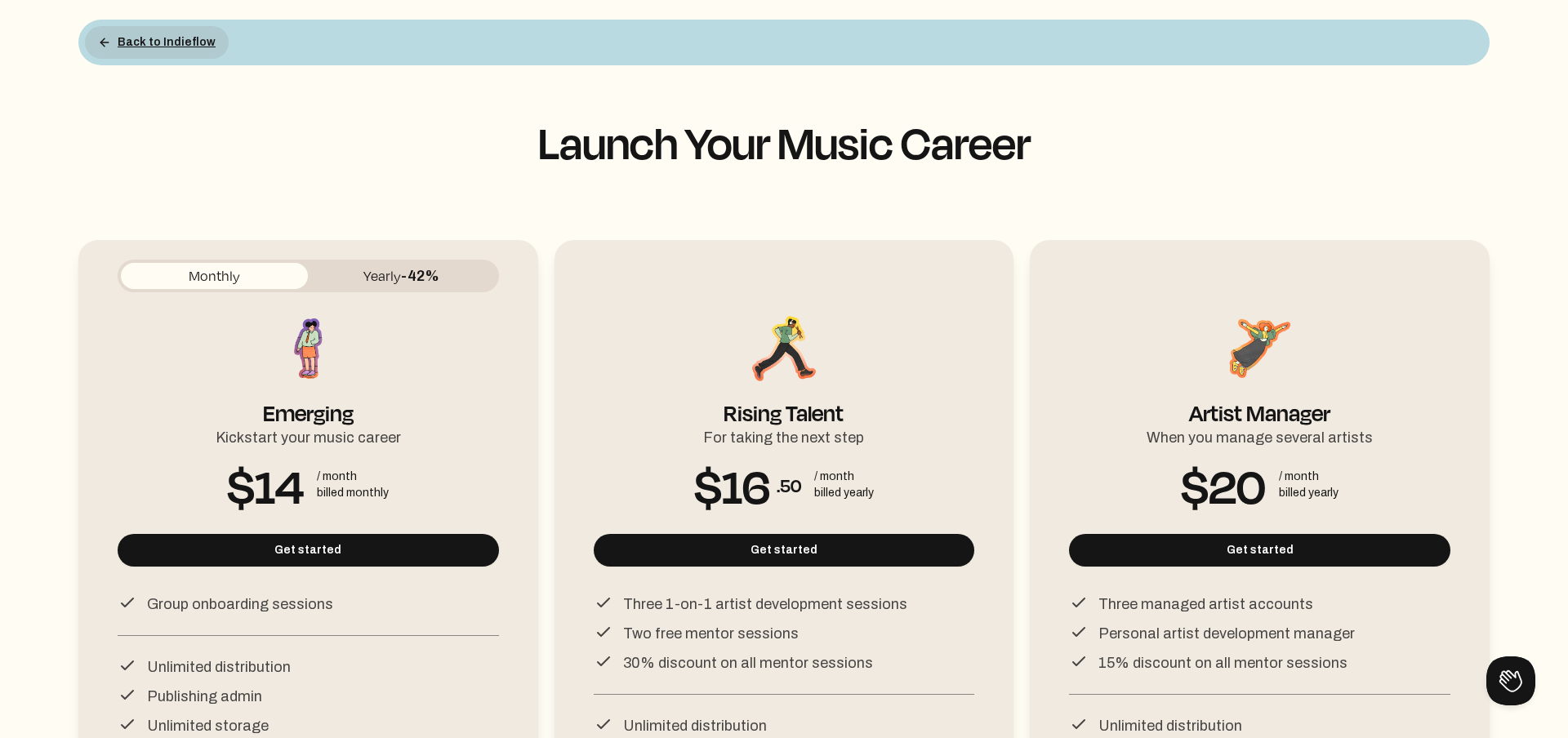
click at [110, 36] on icon at bounding box center [104, 42] width 13 height 13
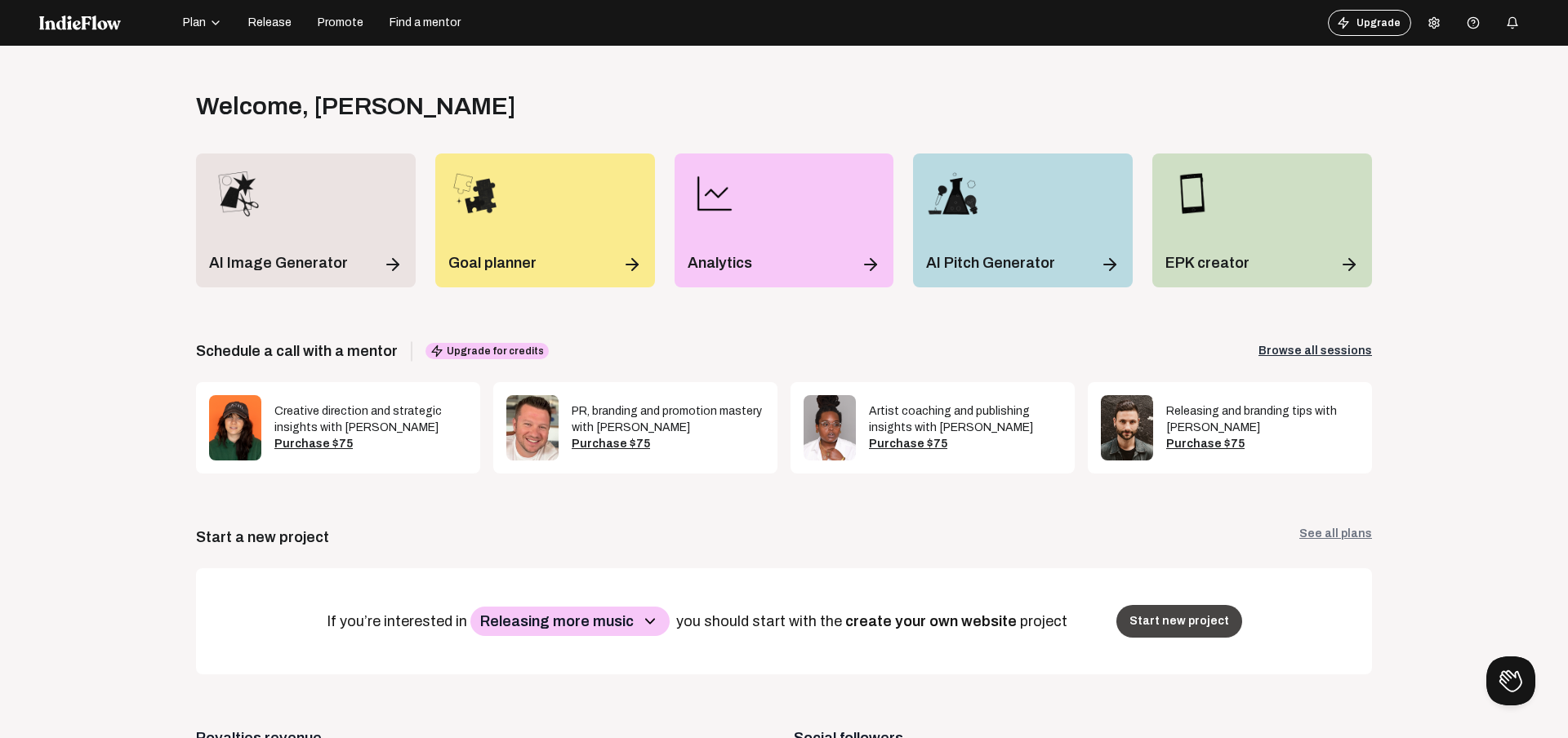
click at [1205, 614] on button "Start new project" at bounding box center [1180, 621] width 126 height 33
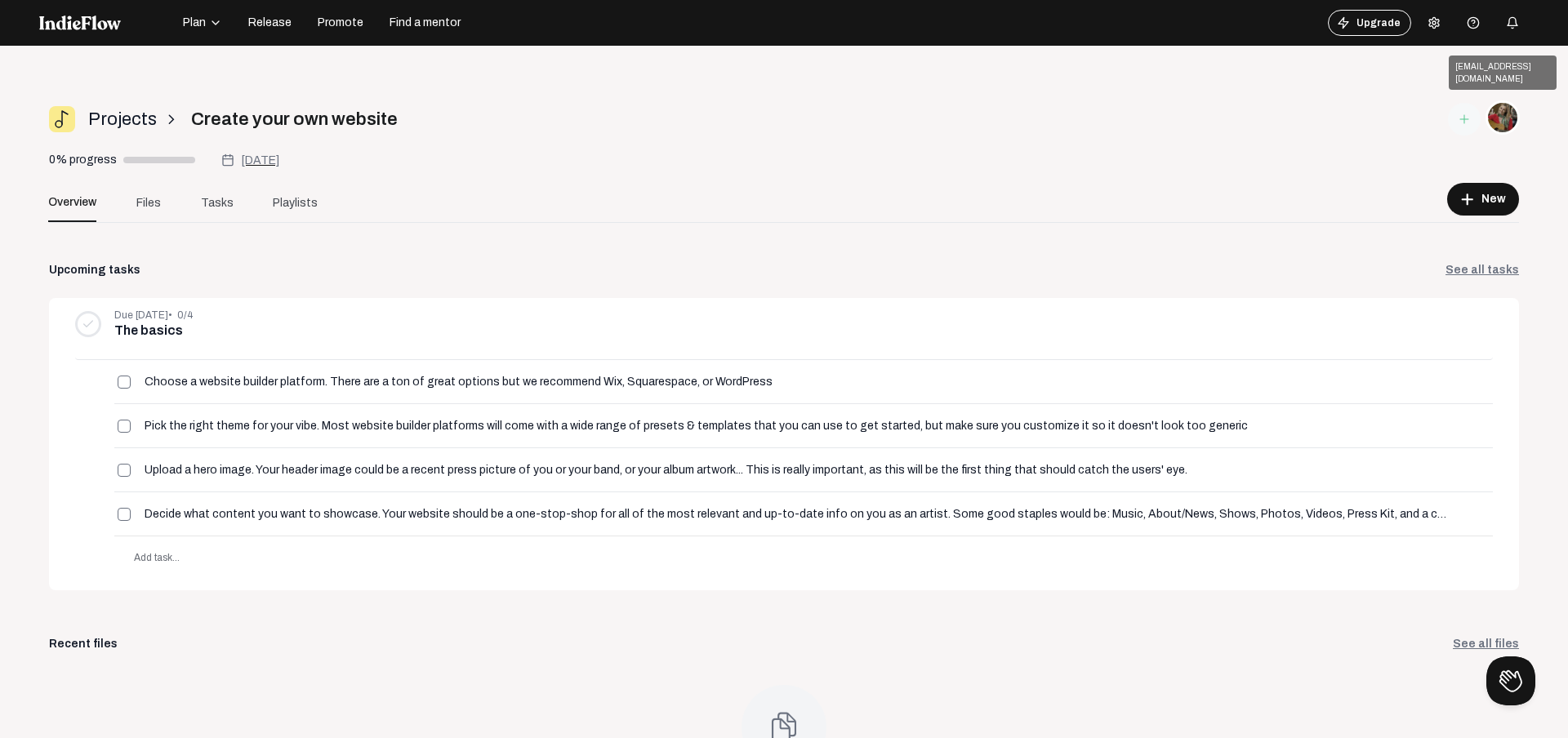
click at [1509, 109] on img at bounding box center [1502, 117] width 31 height 33
click at [1514, 20] on icon "button" at bounding box center [1513, 23] width 13 height 13
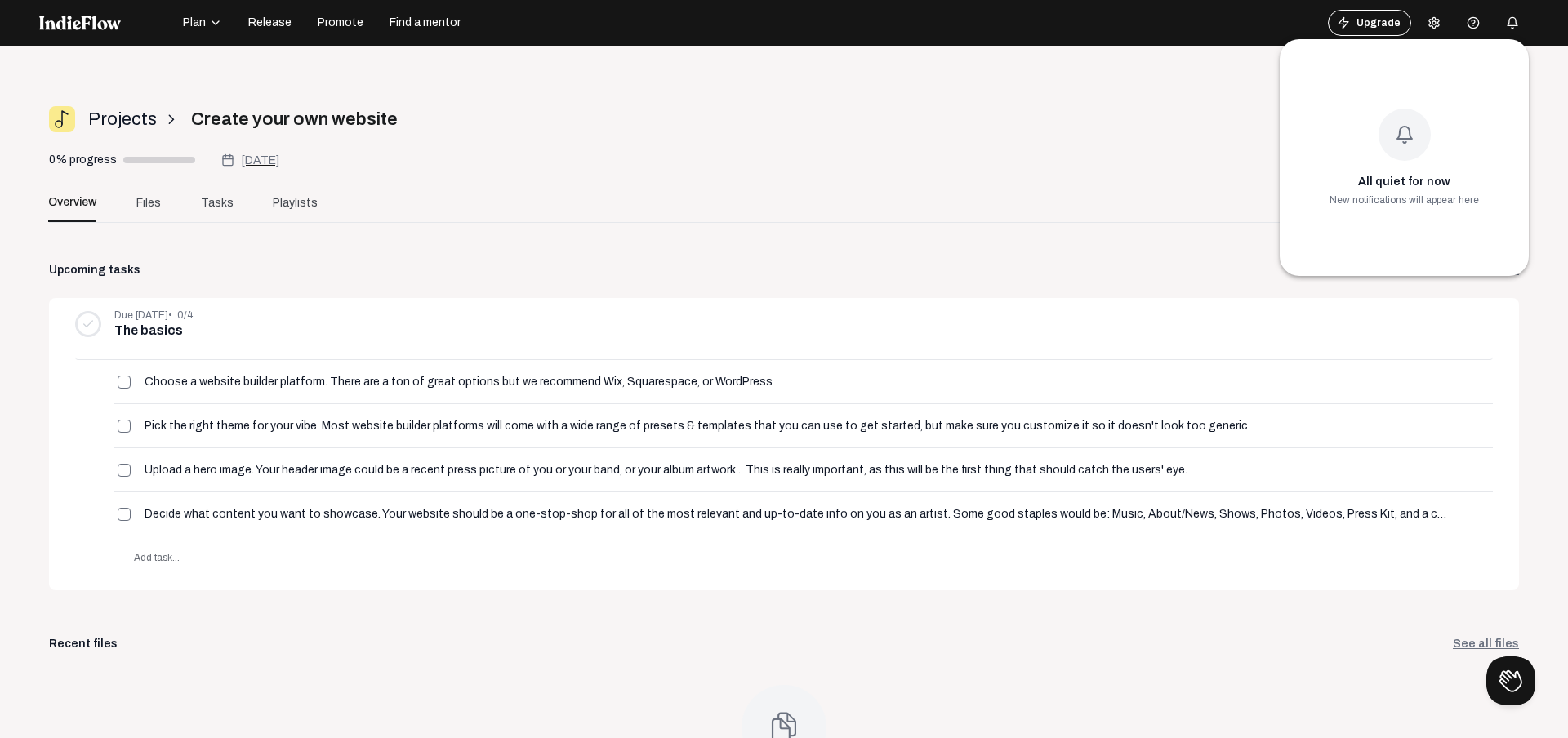
click at [1514, 20] on div at bounding box center [784, 369] width 1568 height 738
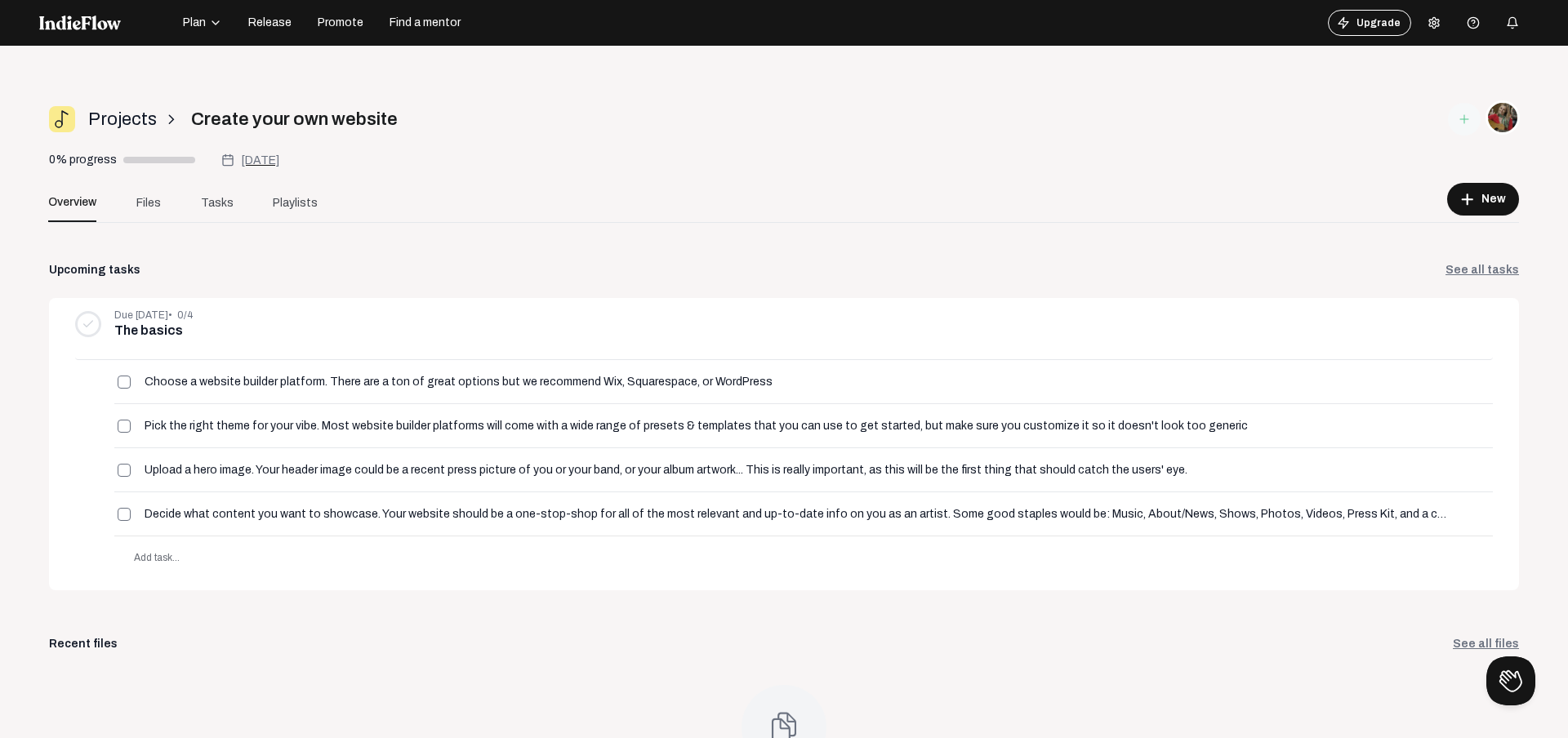
click at [1433, 22] on circle at bounding box center [1433, 23] width 3 height 3
click at [1455, 124] on link "Payment Settings" at bounding box center [1483, 127] width 117 height 22
click at [1429, 16] on icon at bounding box center [1434, 23] width 13 height 13
click at [1445, 60] on link "Profile" at bounding box center [1483, 56] width 117 height 22
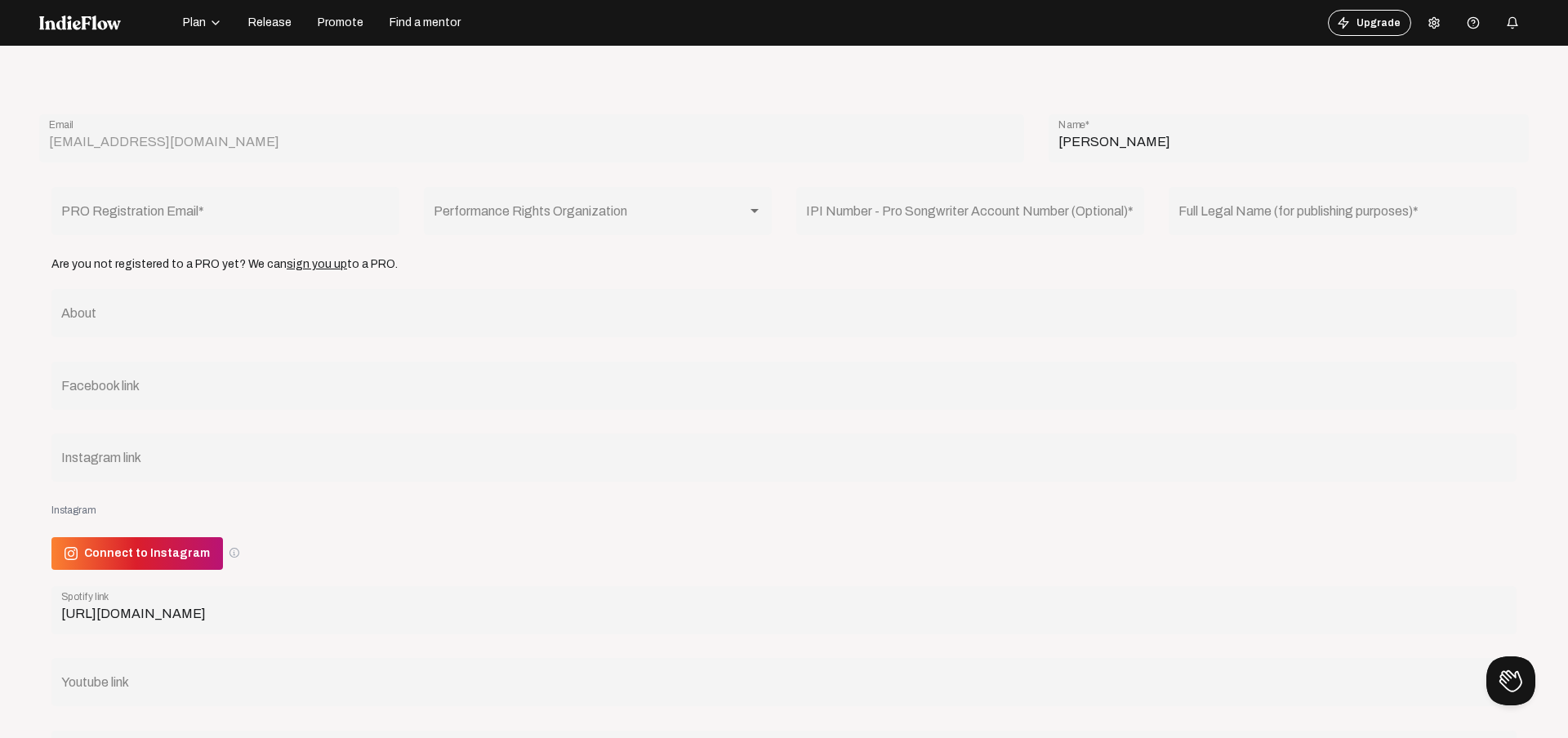
click at [1510, 22] on icon "button" at bounding box center [1513, 23] width 13 height 13
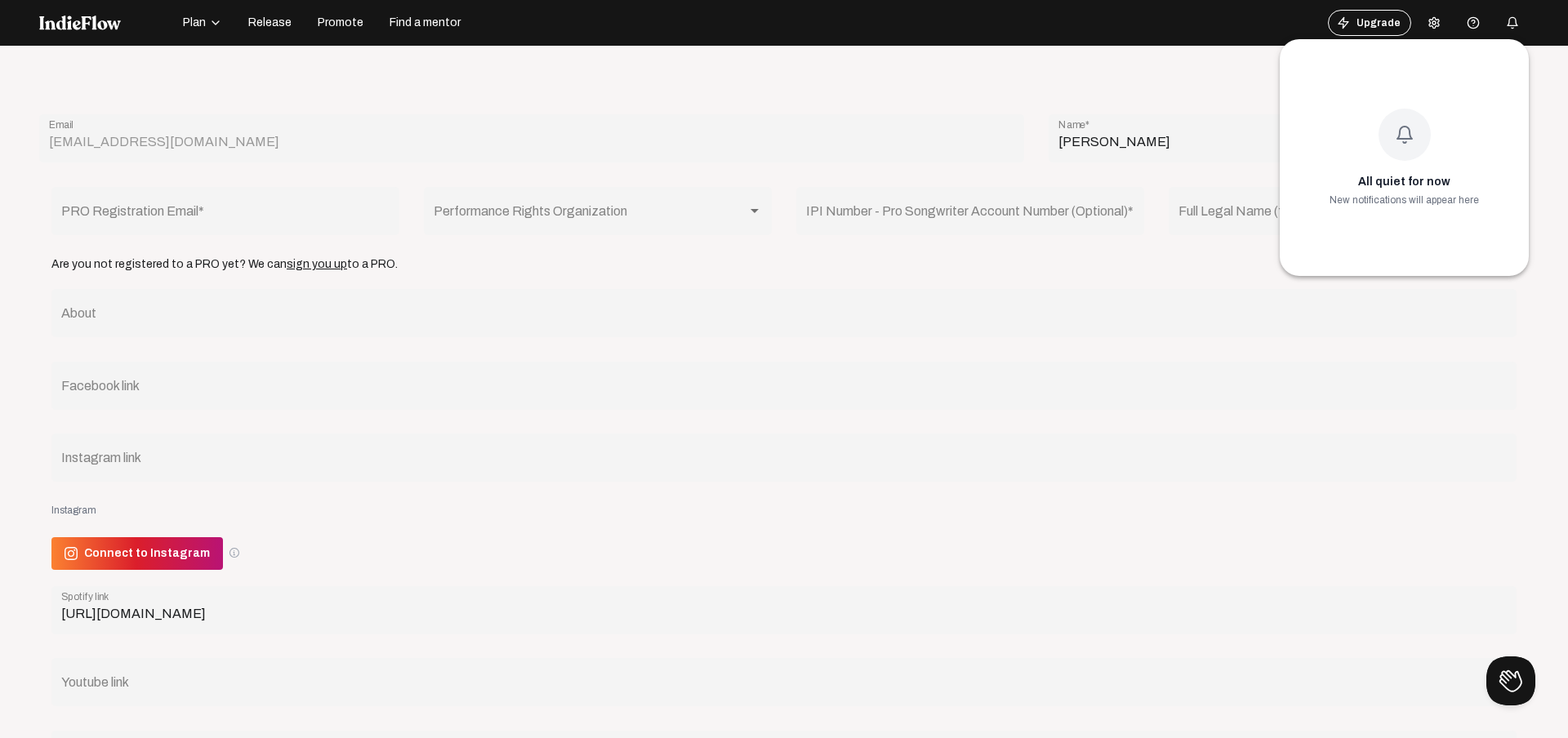
click at [1510, 22] on div at bounding box center [784, 369] width 1568 height 738
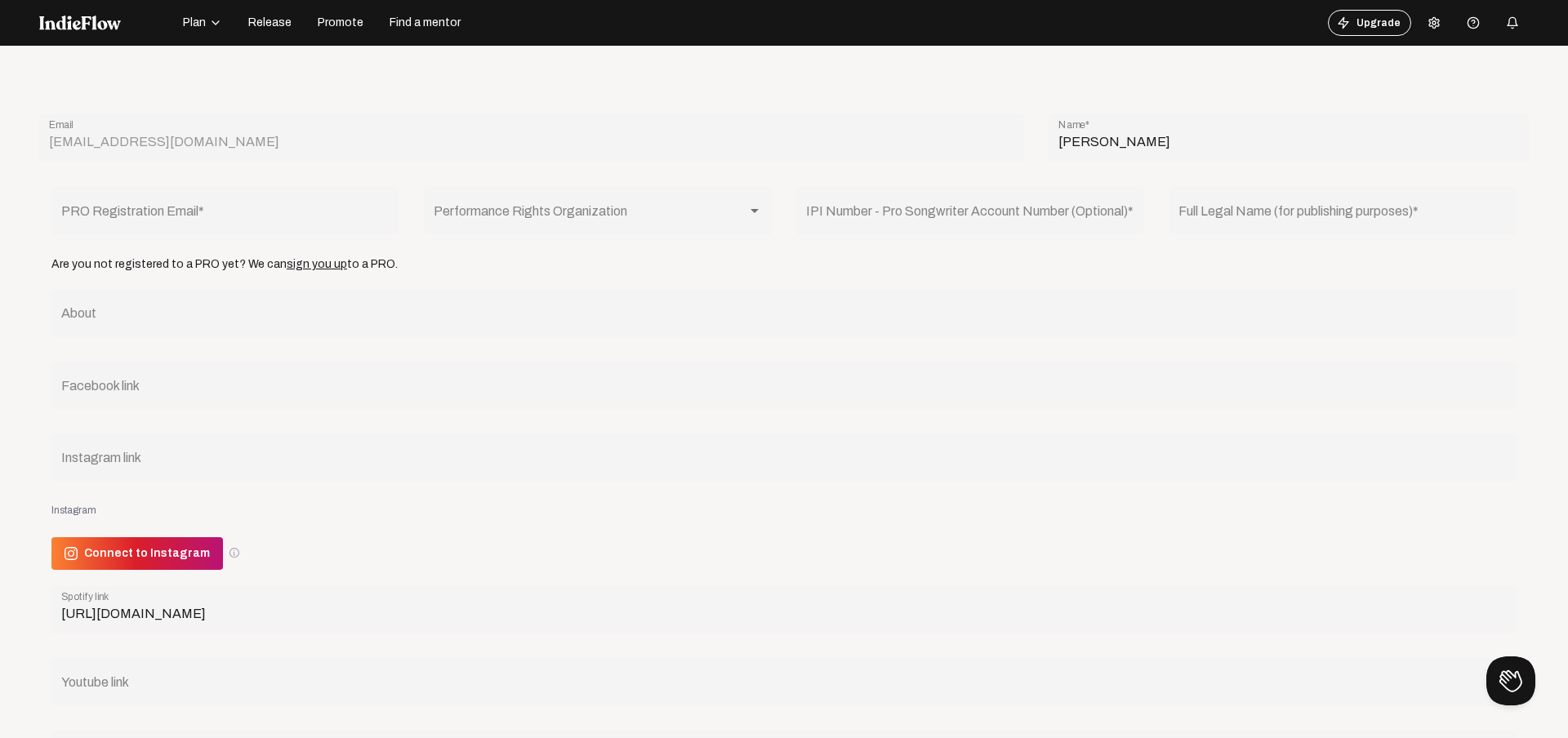
click at [1443, 20] on button at bounding box center [1434, 23] width 33 height 33
click at [1485, 91] on link "Pricing" at bounding box center [1483, 91] width 117 height 22
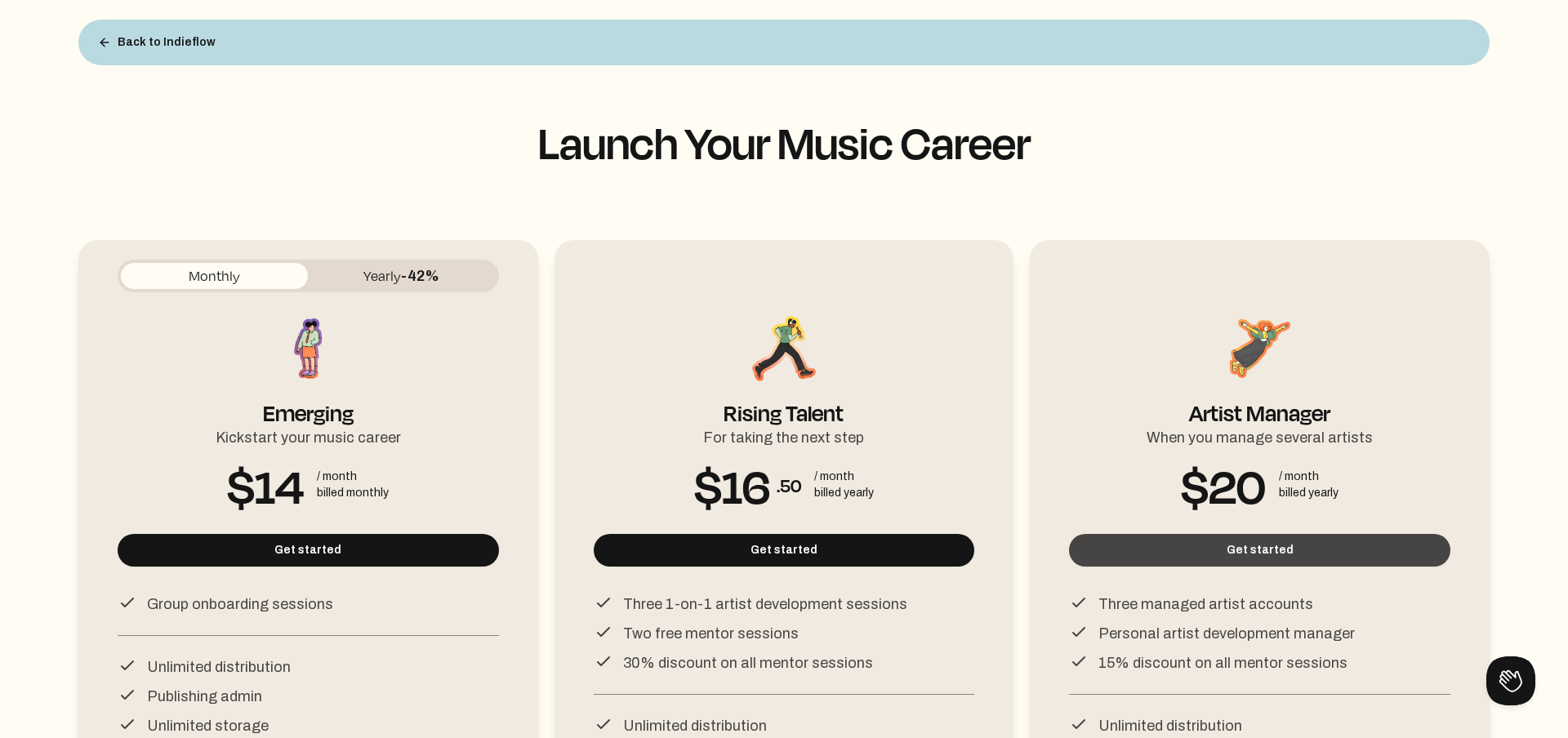
click at [1223, 544] on button "Get started" at bounding box center [1259, 550] width 381 height 33
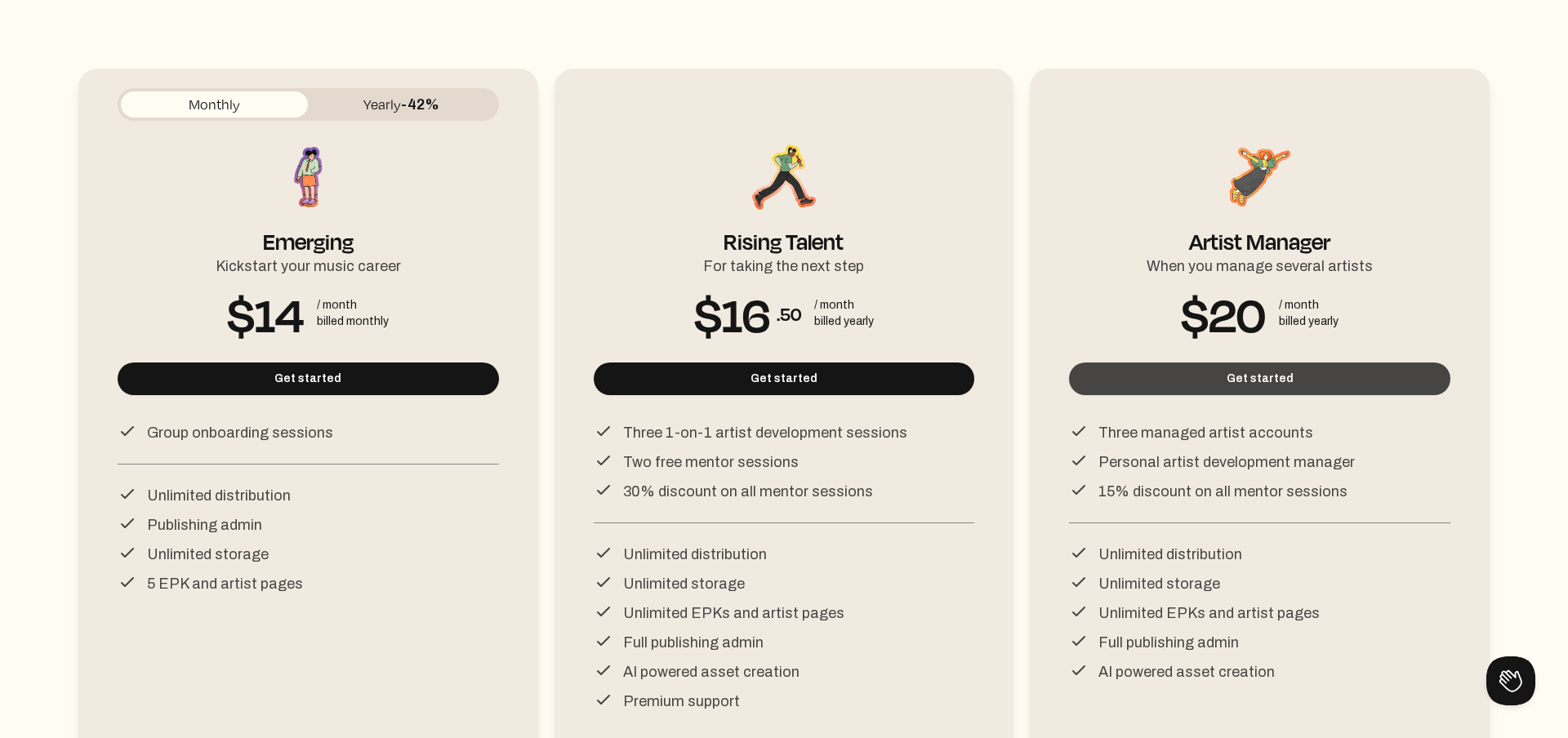
scroll to position [174, 0]
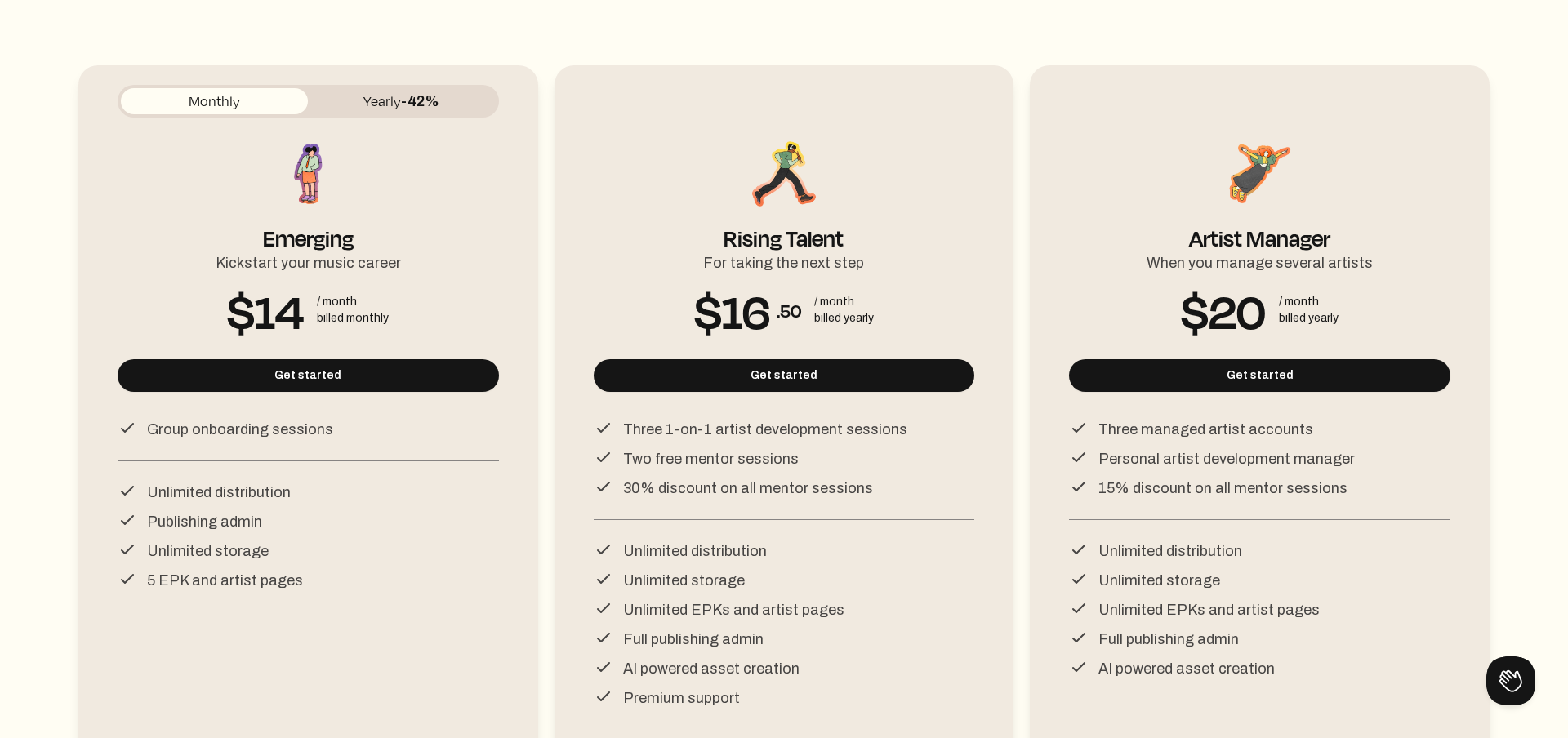
click at [412, 98] on span "-42%" at bounding box center [419, 100] width 38 height 16
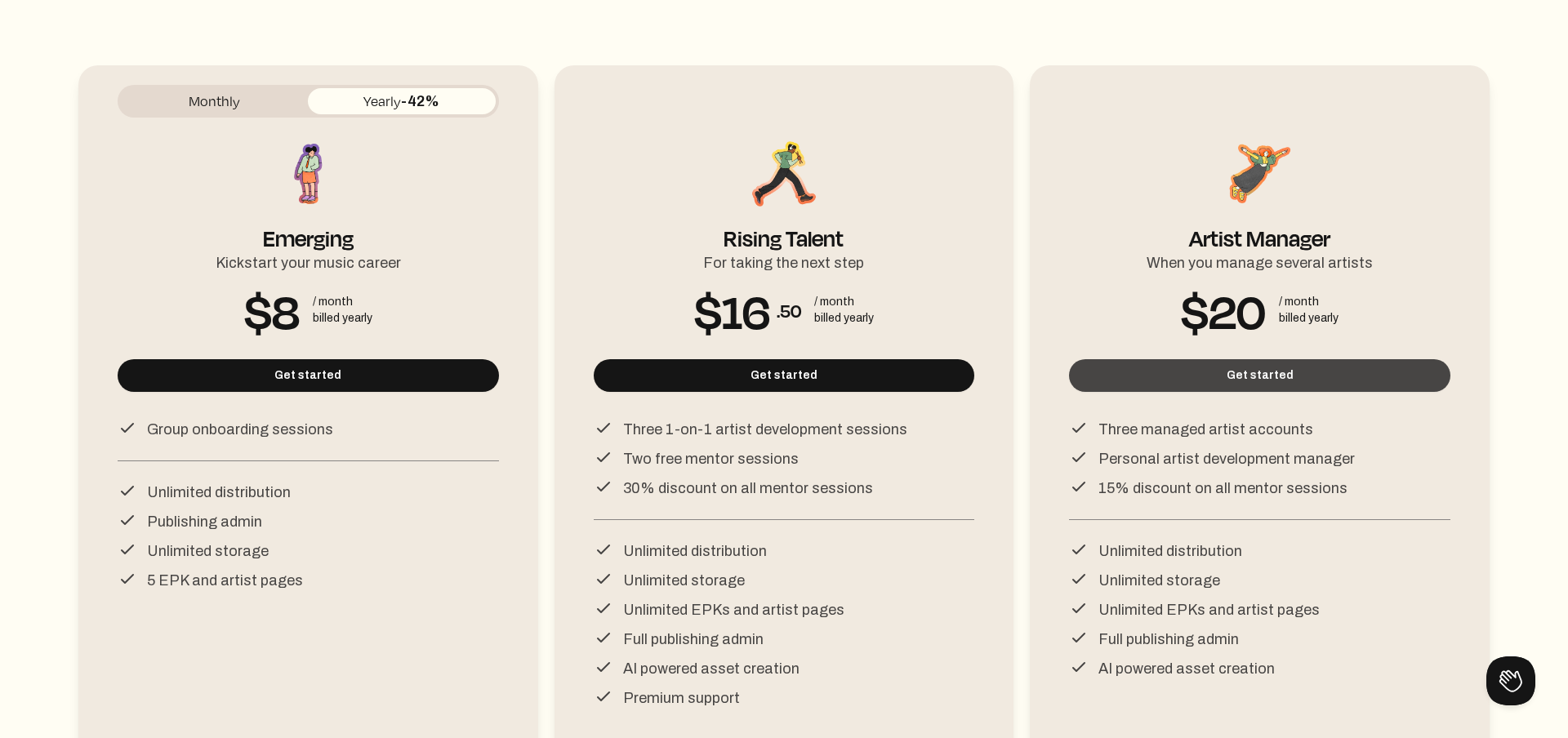
click at [1204, 388] on button "Get started" at bounding box center [1259, 375] width 381 height 33
click at [1201, 382] on button "Get started" at bounding box center [1259, 375] width 381 height 33
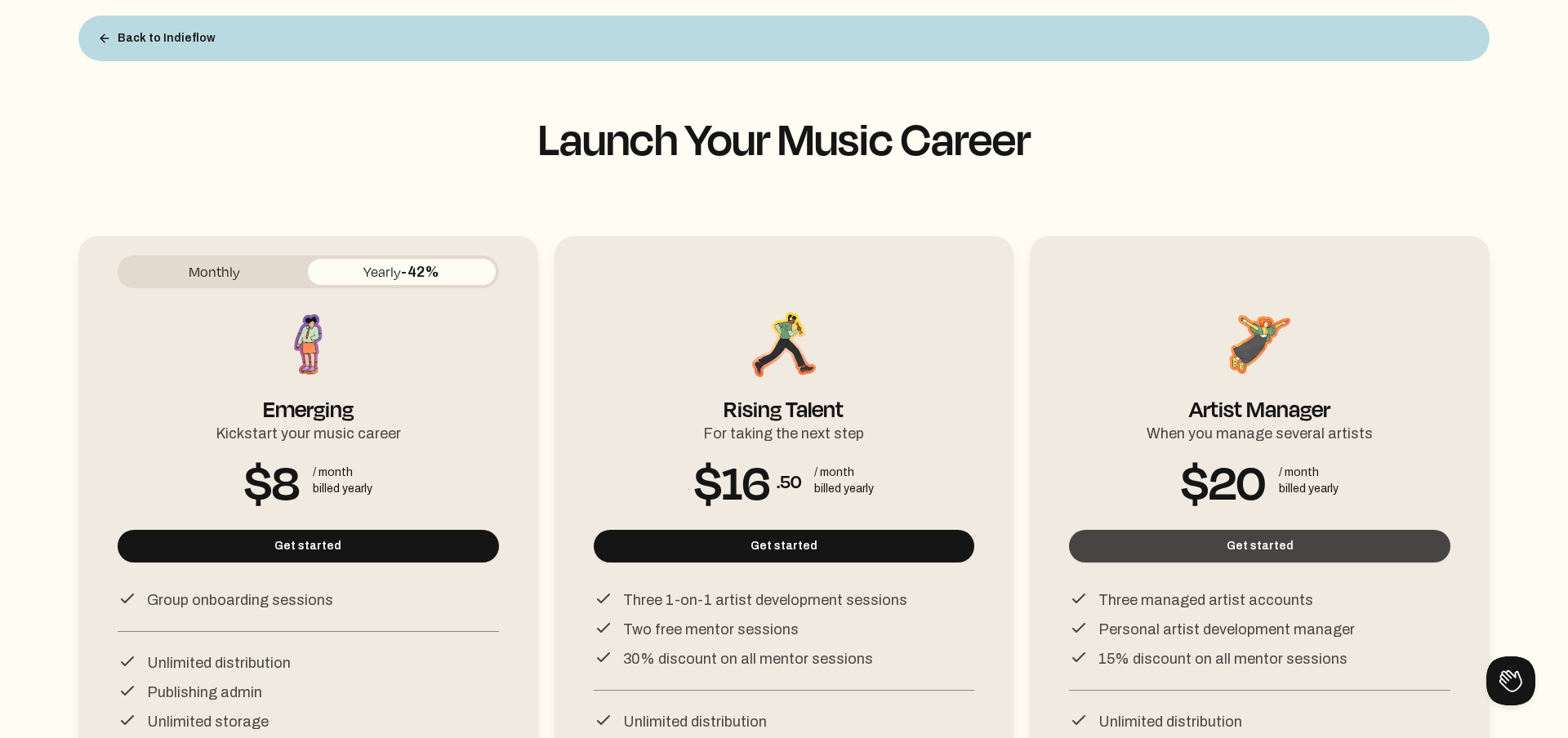
scroll to position [0, 0]
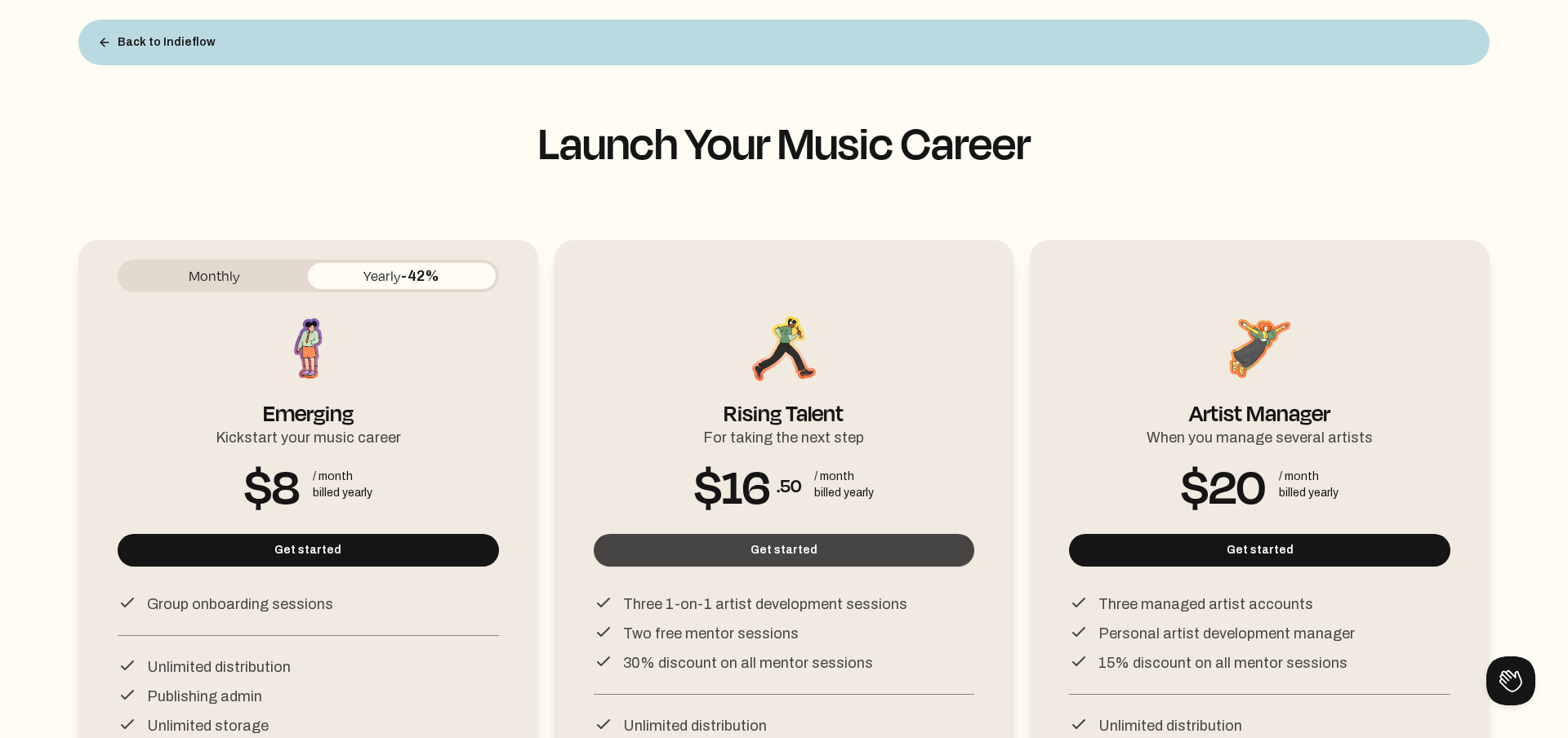
click at [826, 551] on button "Get started" at bounding box center [784, 550] width 381 height 33
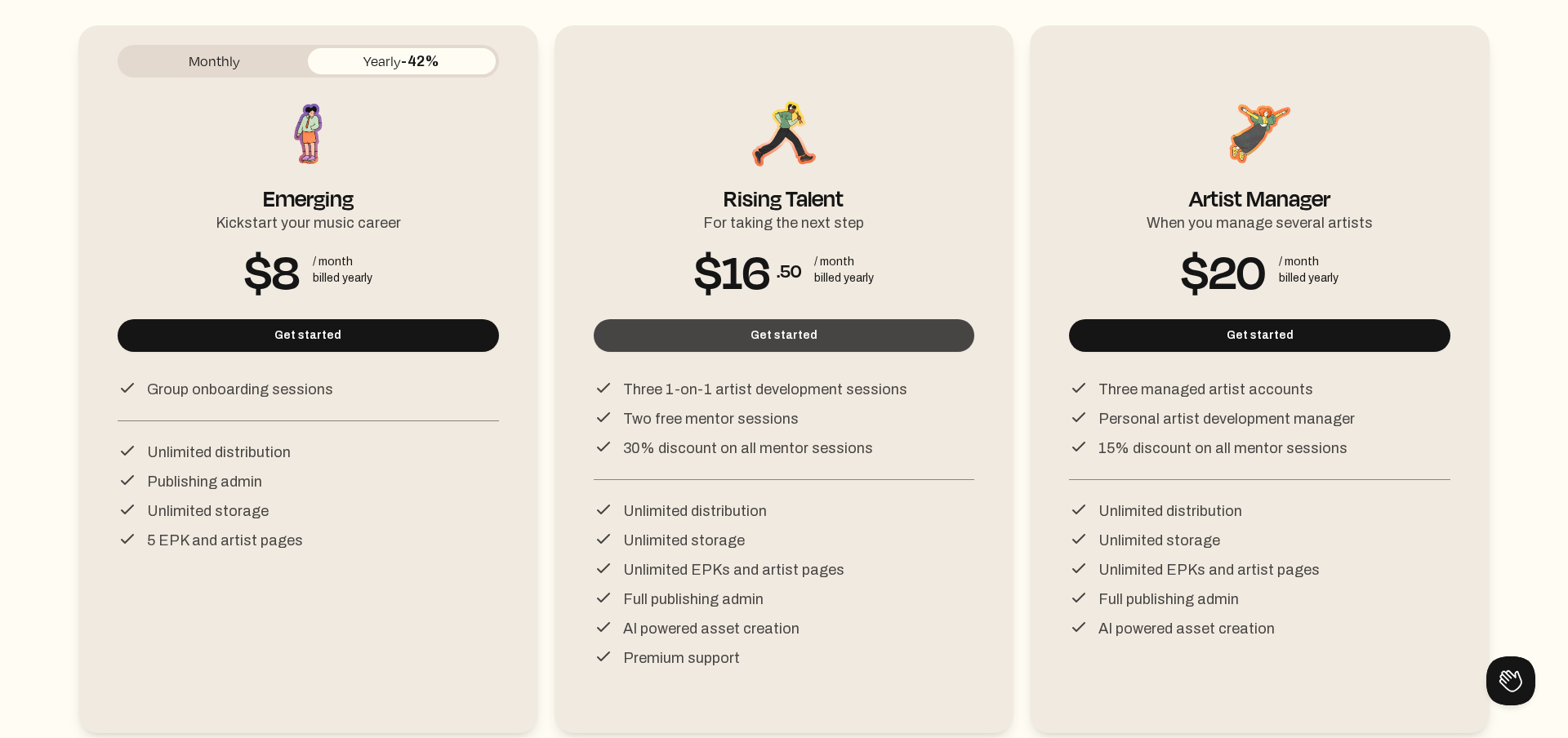
scroll to position [217, 0]
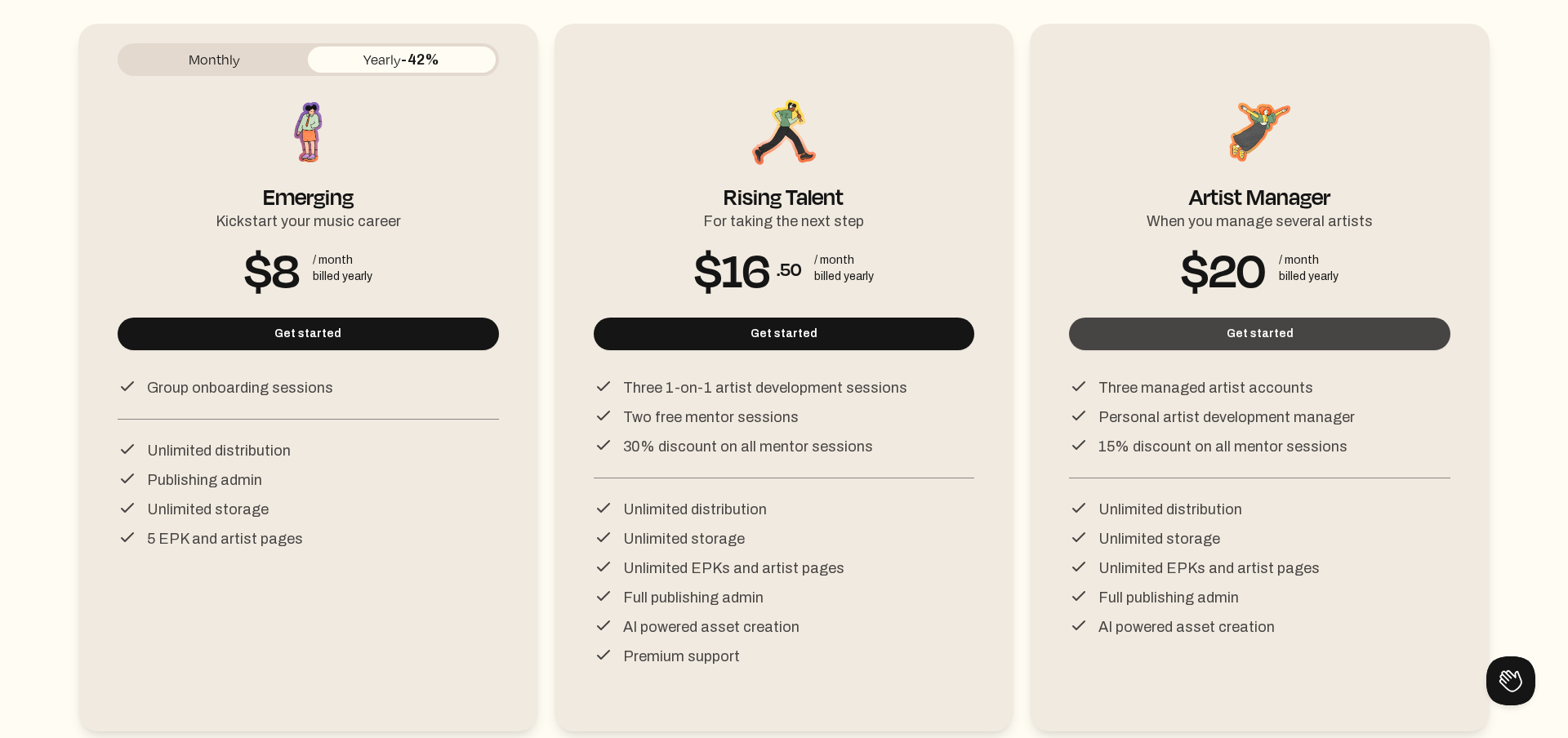
drag, startPoint x: 721, startPoint y: 343, endPoint x: 1148, endPoint y: 321, distance: 427.6
click at [1148, 321] on div "Monthly Yearly -42% Emerging Kickstart your music career $8 / month billed year…" at bounding box center [784, 353] width 1411 height 707
click at [1148, 321] on button "Get started" at bounding box center [1259, 333] width 381 height 33
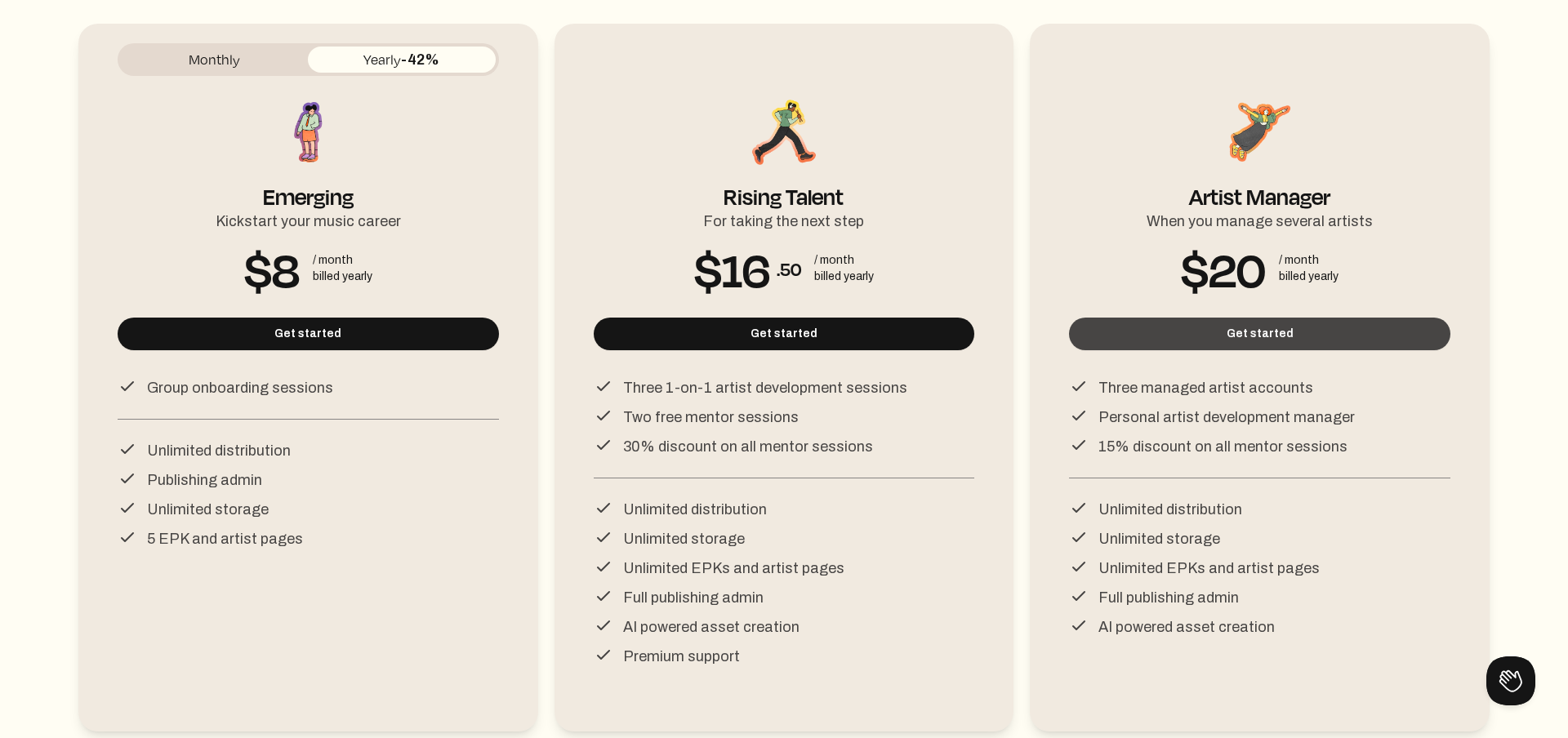
click at [1148, 321] on button "Get started" at bounding box center [1259, 333] width 381 height 33
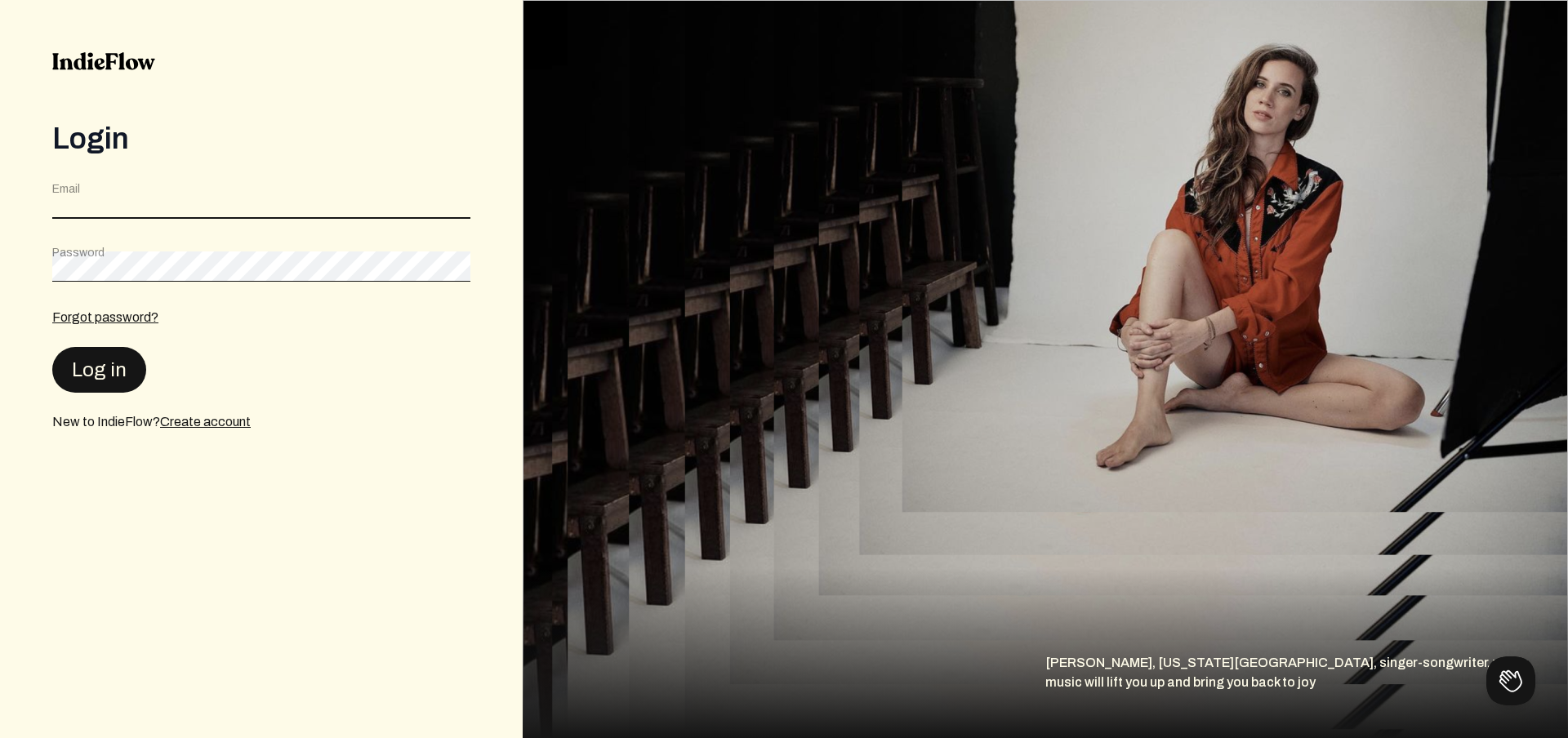
type input "[EMAIL_ADDRESS][DOMAIN_NAME]"
click at [110, 358] on button "Log in" at bounding box center [99, 369] width 94 height 46
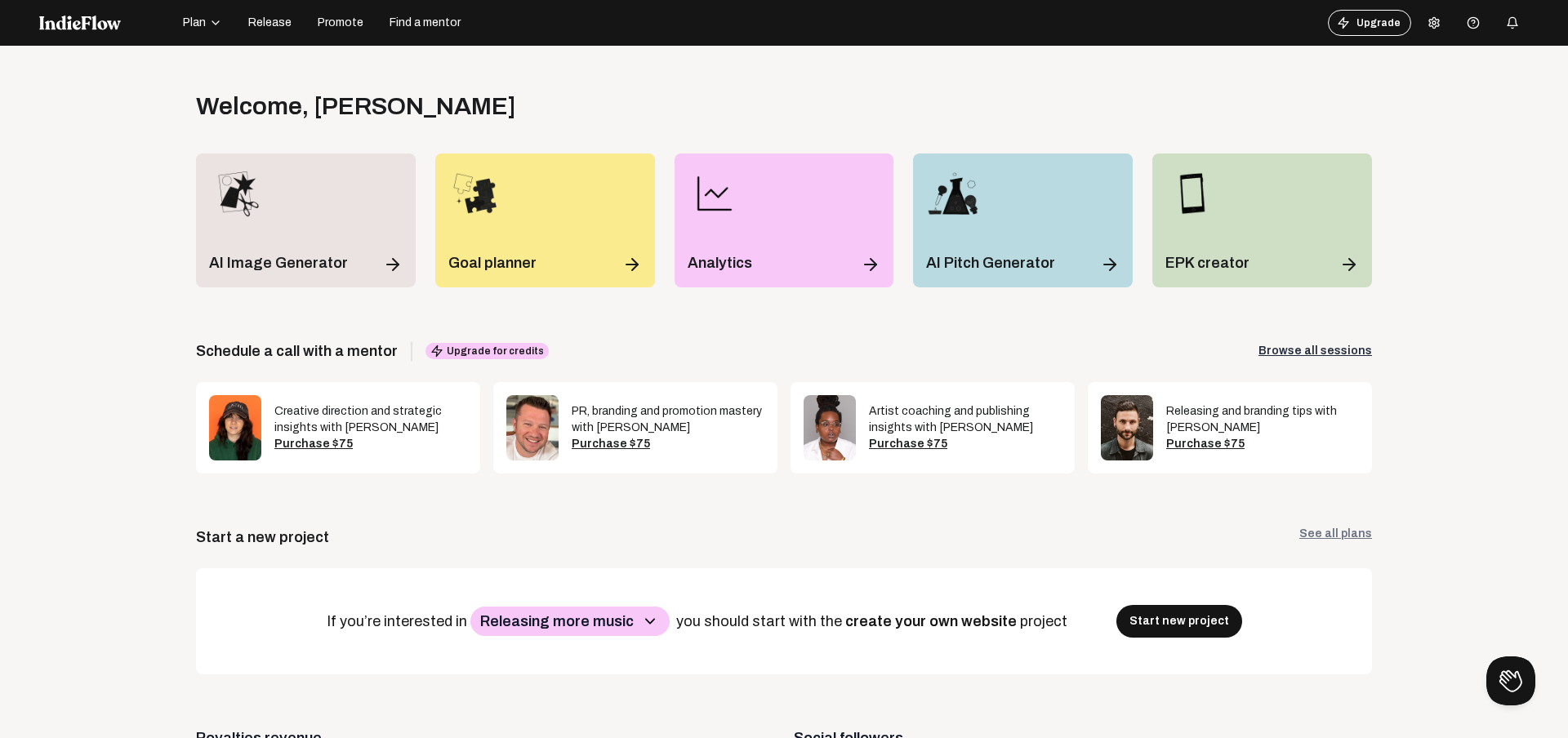
click at [1437, 20] on icon at bounding box center [1434, 22] width 9 height 10
click at [1487, 89] on link "Pricing" at bounding box center [1483, 91] width 117 height 22
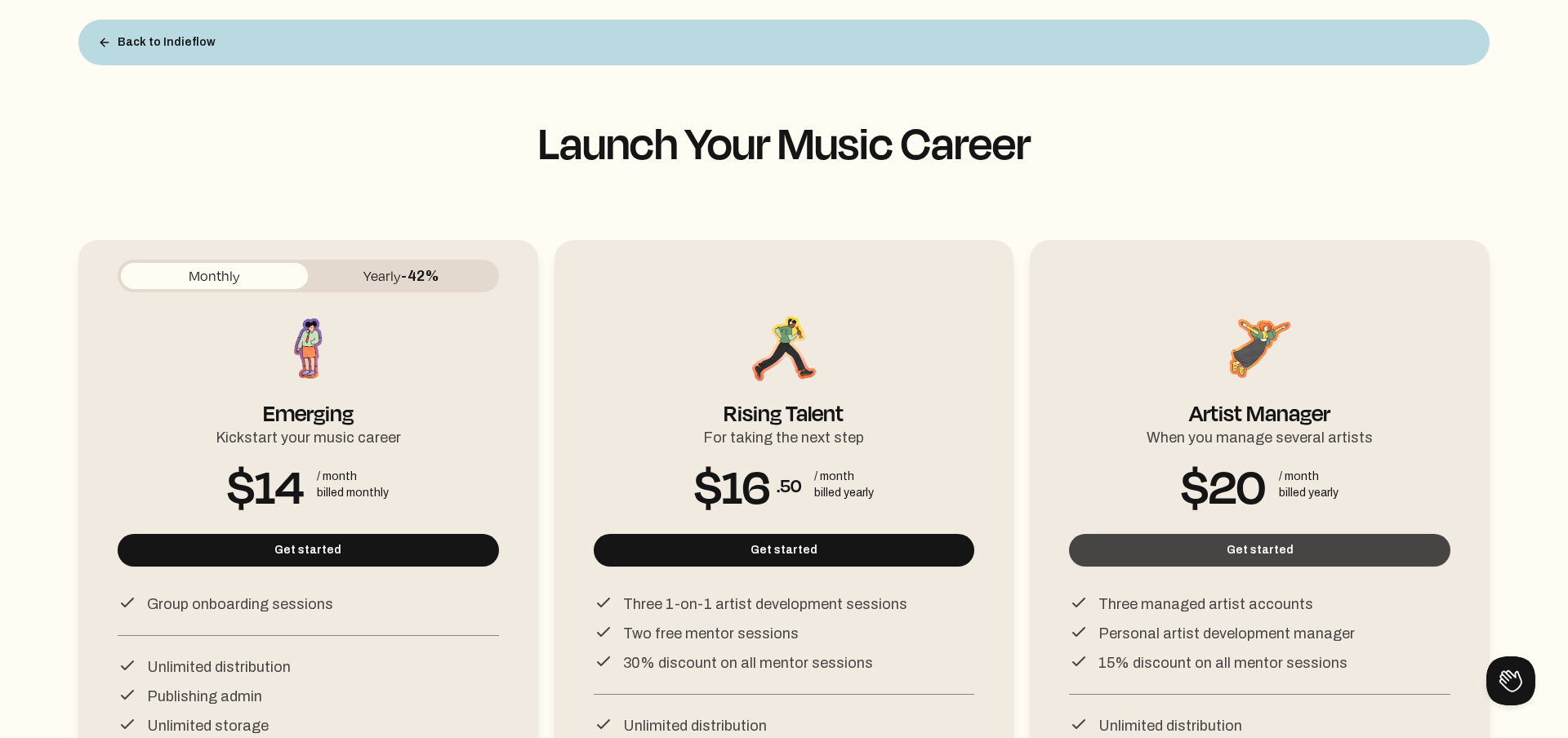
click at [1217, 557] on button "Get started" at bounding box center [1259, 550] width 381 height 33
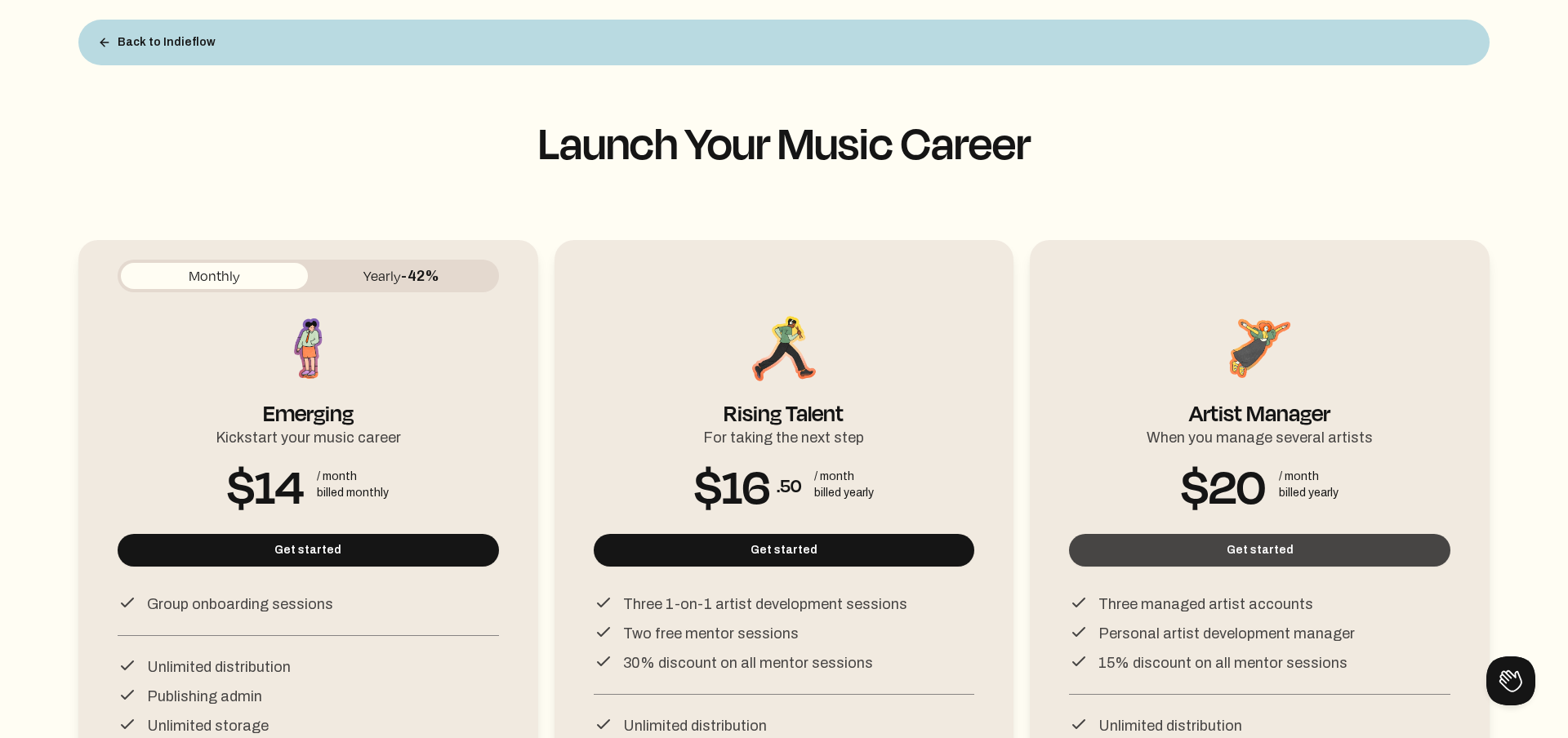
click at [1217, 556] on button "Get started" at bounding box center [1259, 550] width 381 height 33
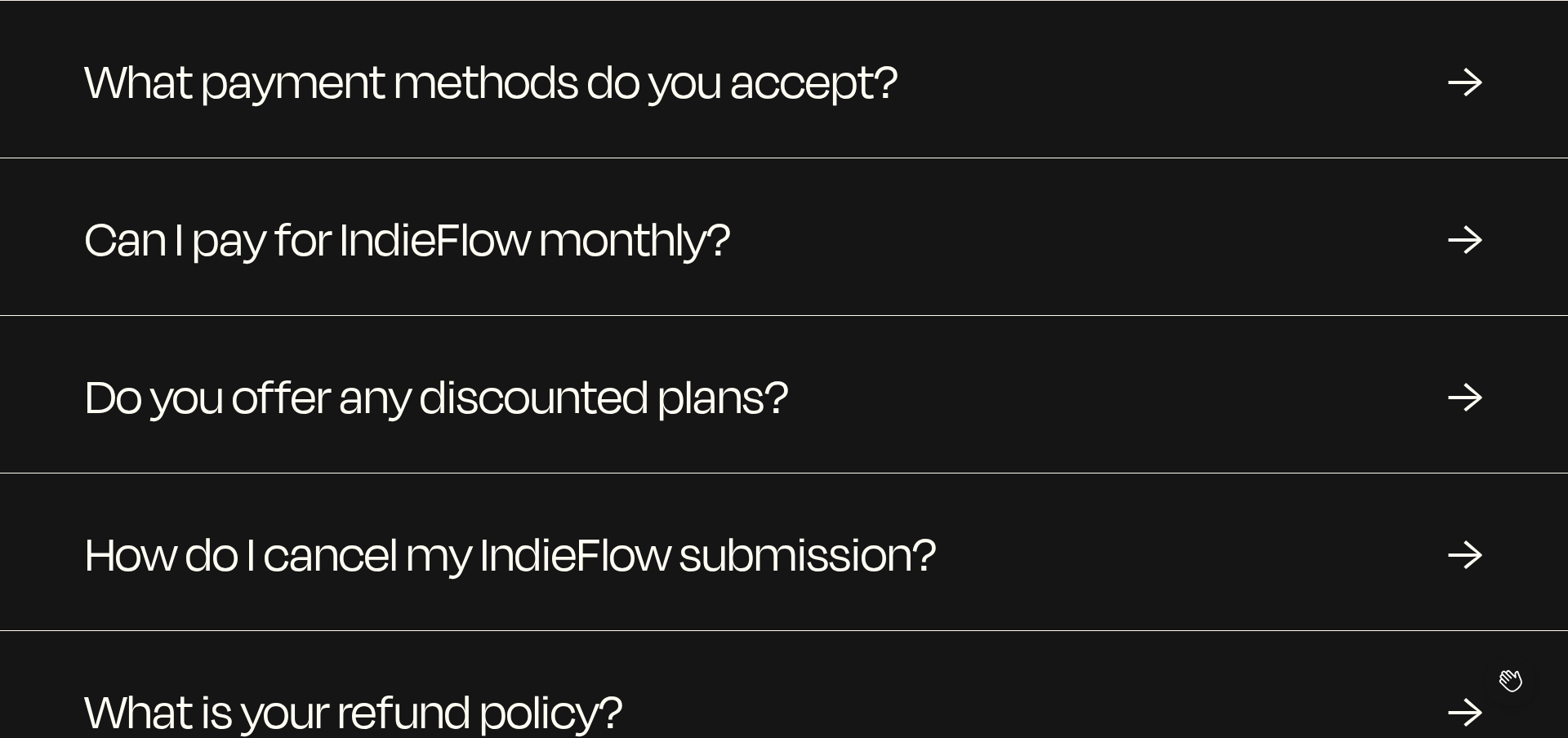
scroll to position [1795, 0]
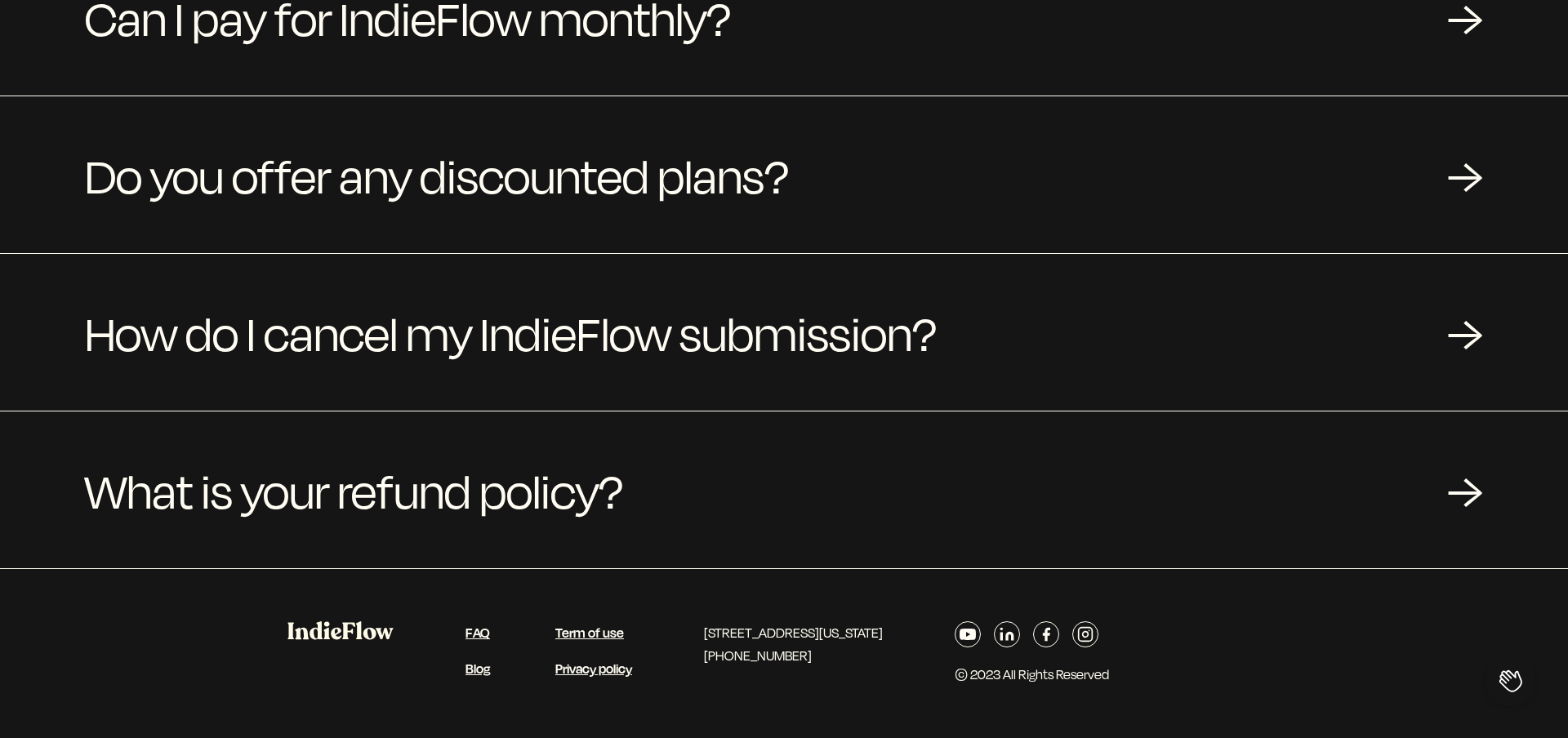
click at [1093, 632] on icon at bounding box center [1085, 633] width 16 height 16
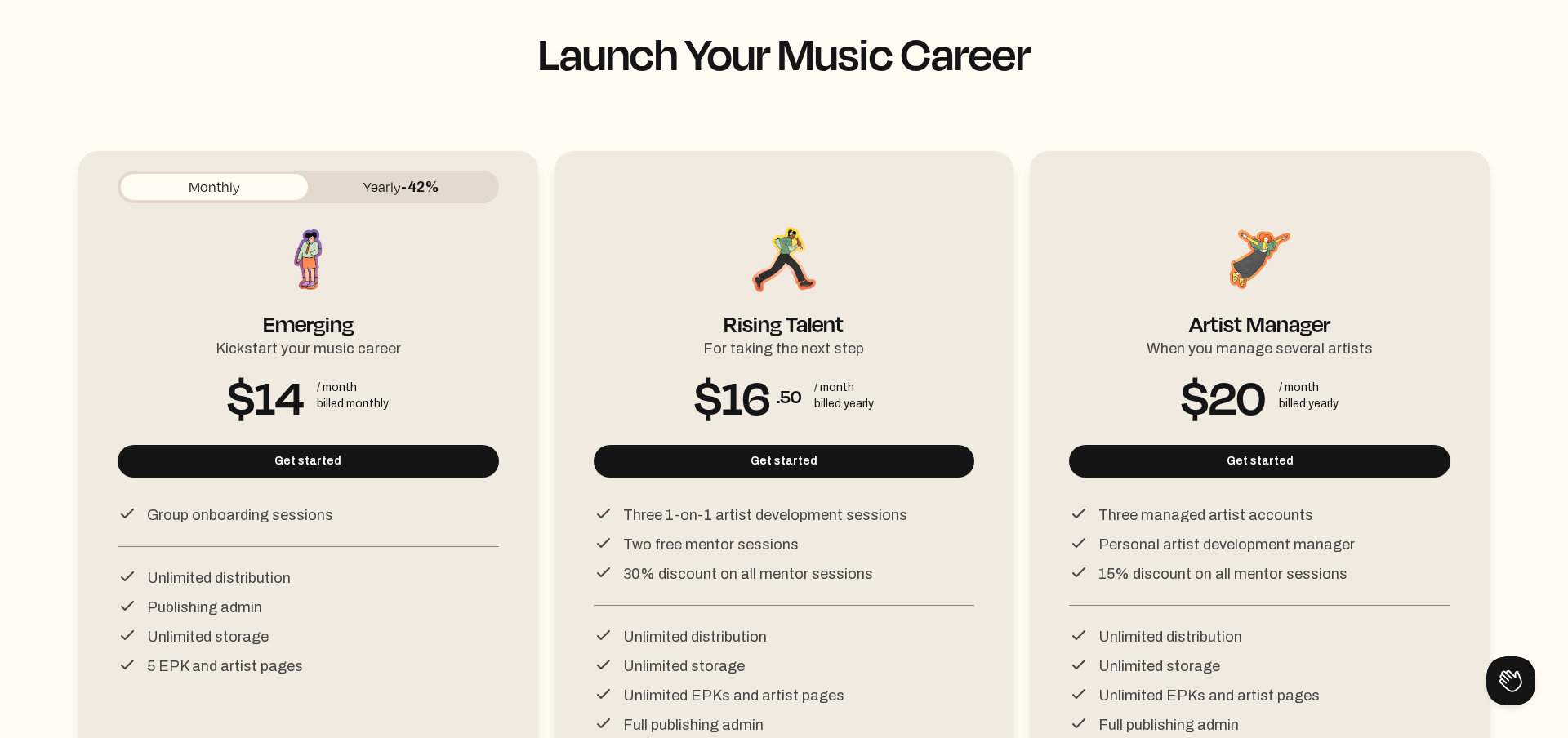
scroll to position [0, 0]
